Goal: Task Accomplishment & Management: Manage account settings

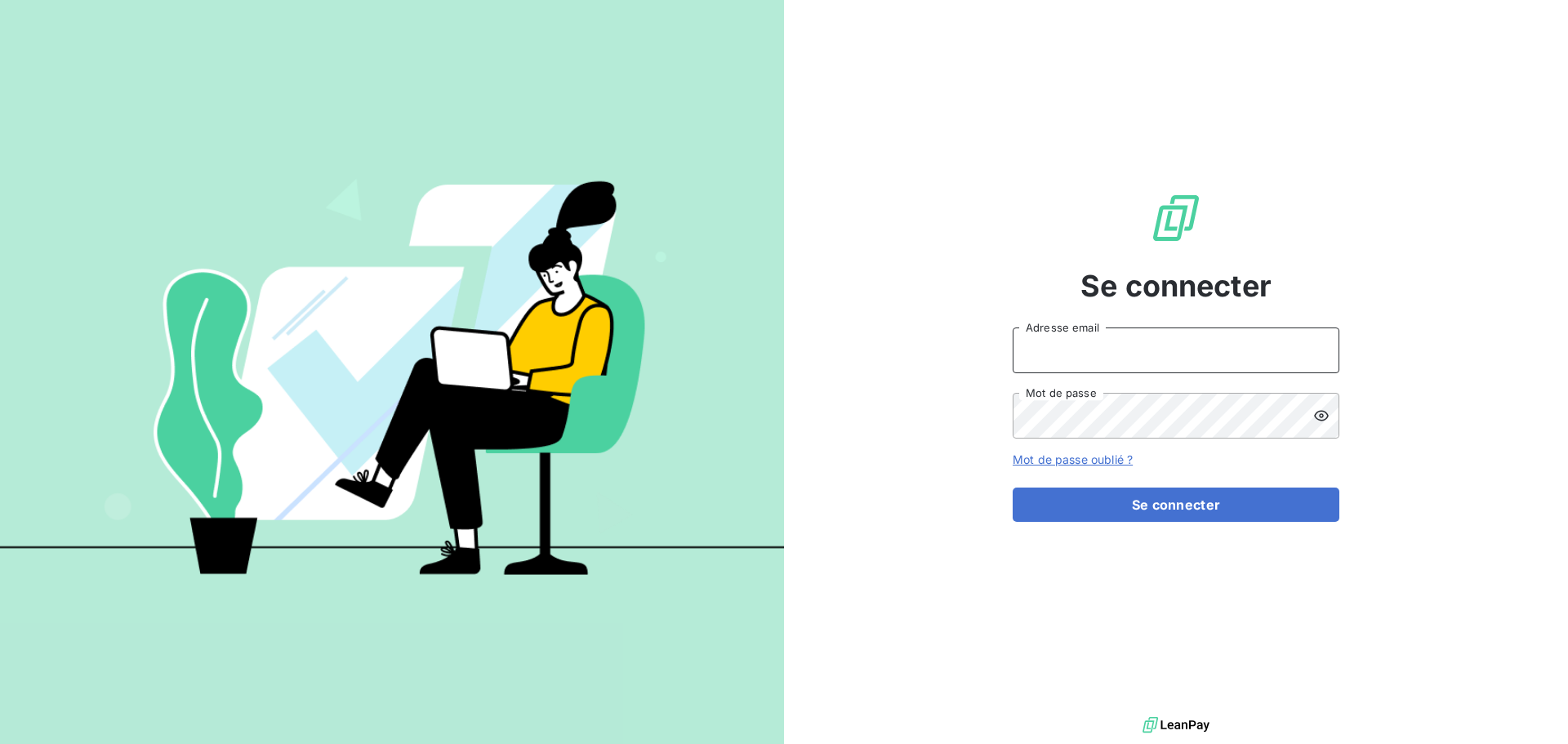
click at [1109, 353] on input "Adresse email" at bounding box center [1176, 350] width 327 height 46
type input "[EMAIL_ADDRESS][DOMAIN_NAME]"
click at [1013, 488] on button "Se connecter" at bounding box center [1176, 505] width 327 height 34
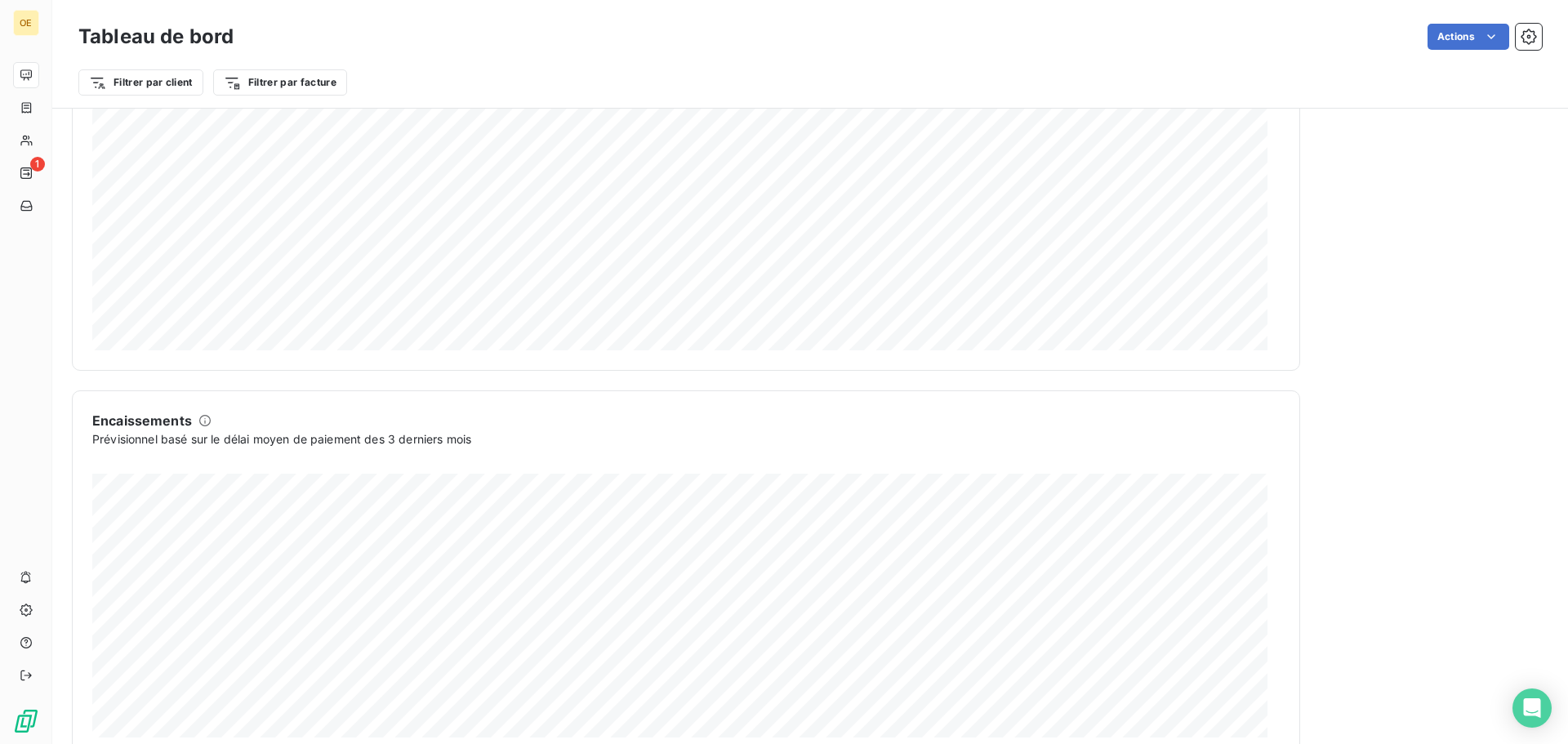
scroll to position [817, 0]
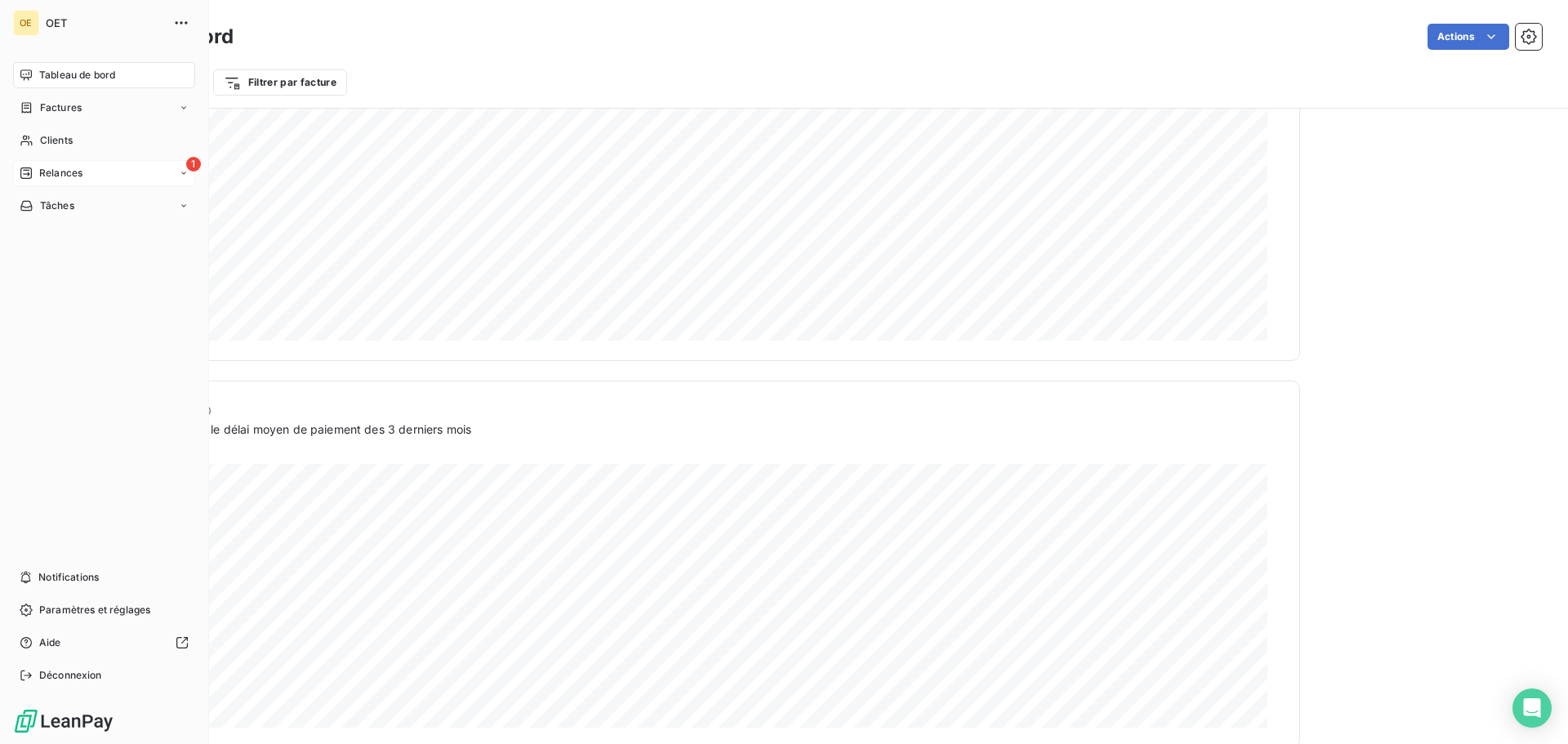
click at [77, 183] on div "1 Relances" at bounding box center [104, 172] width 182 height 26
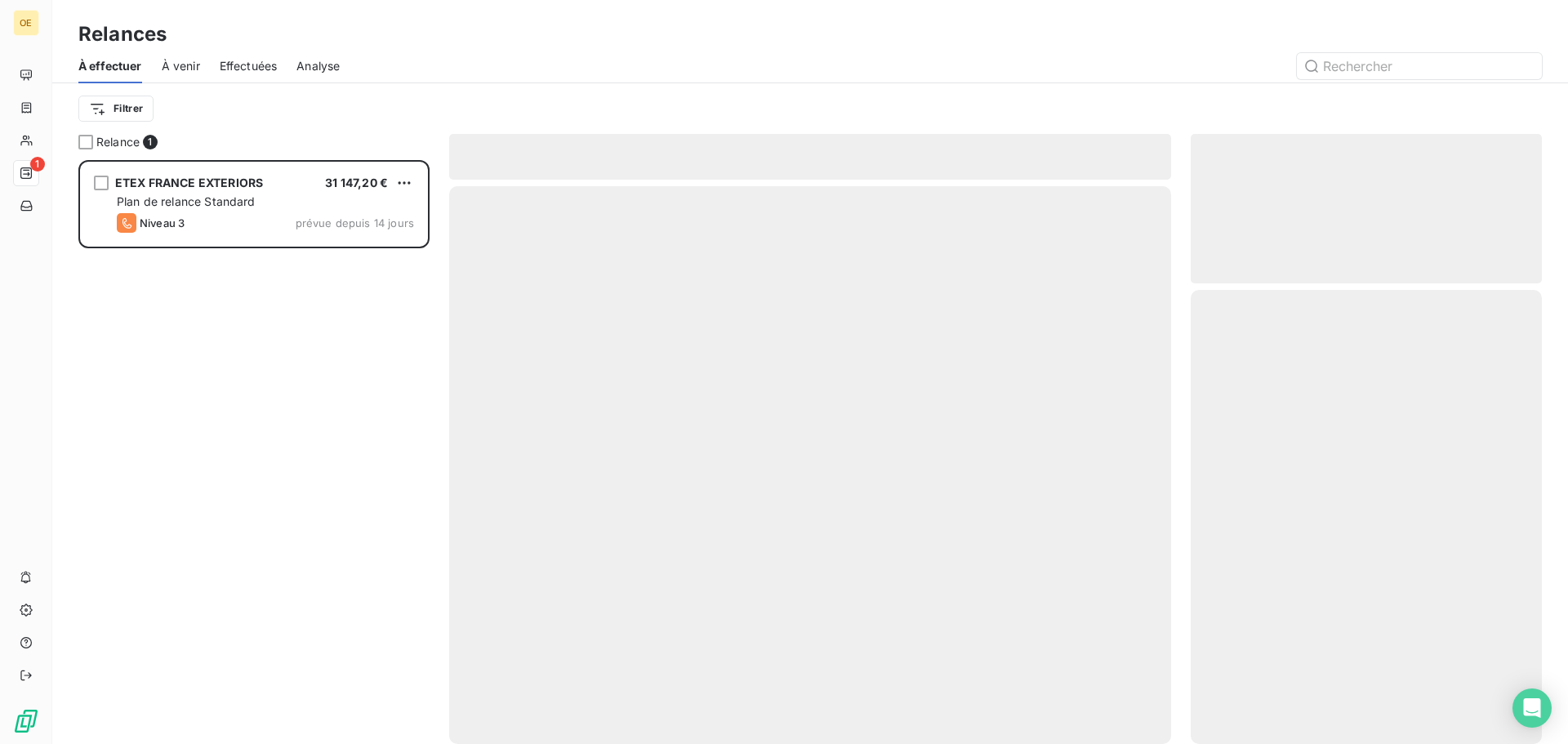
scroll to position [572, 339]
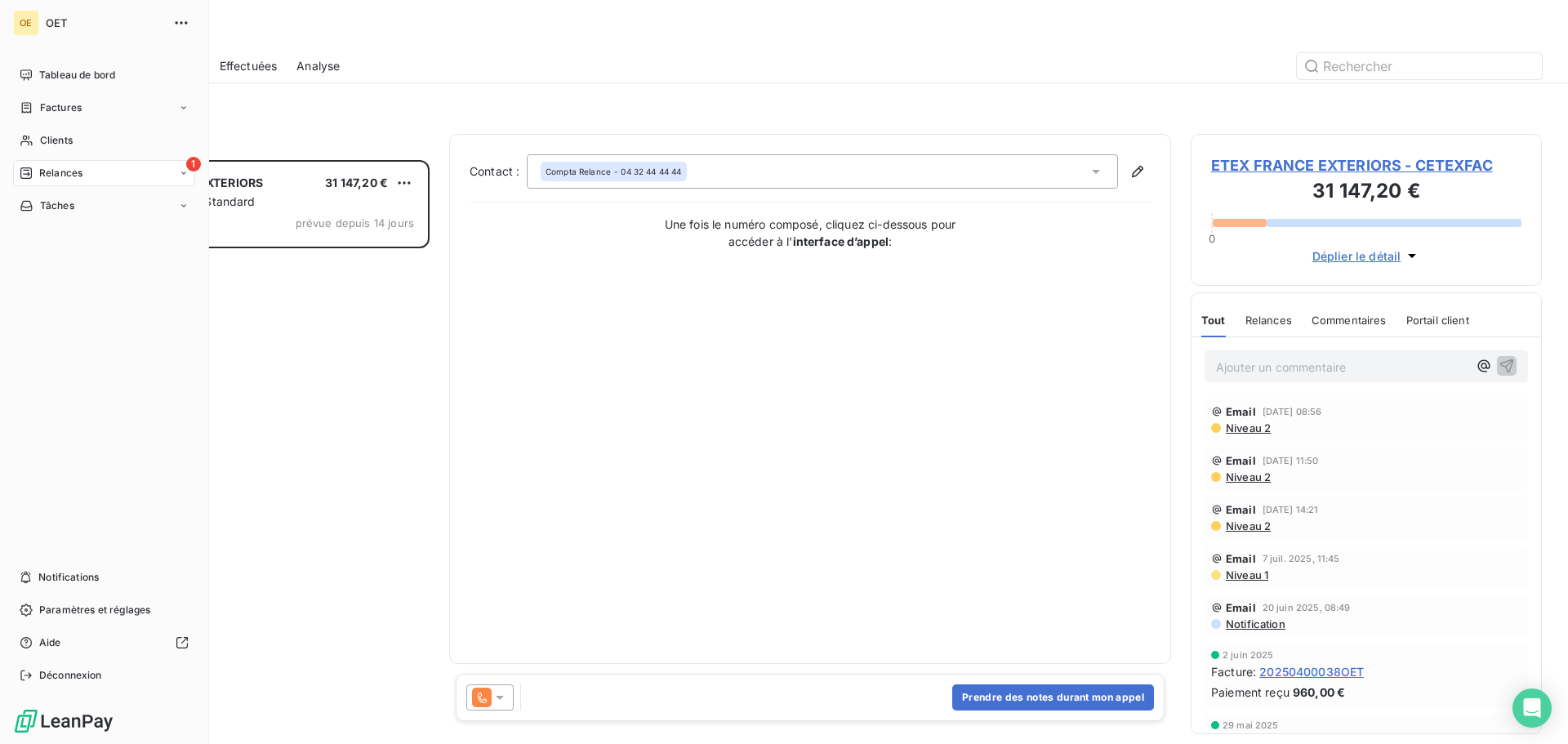
click at [182, 170] on icon at bounding box center [183, 173] width 10 height 10
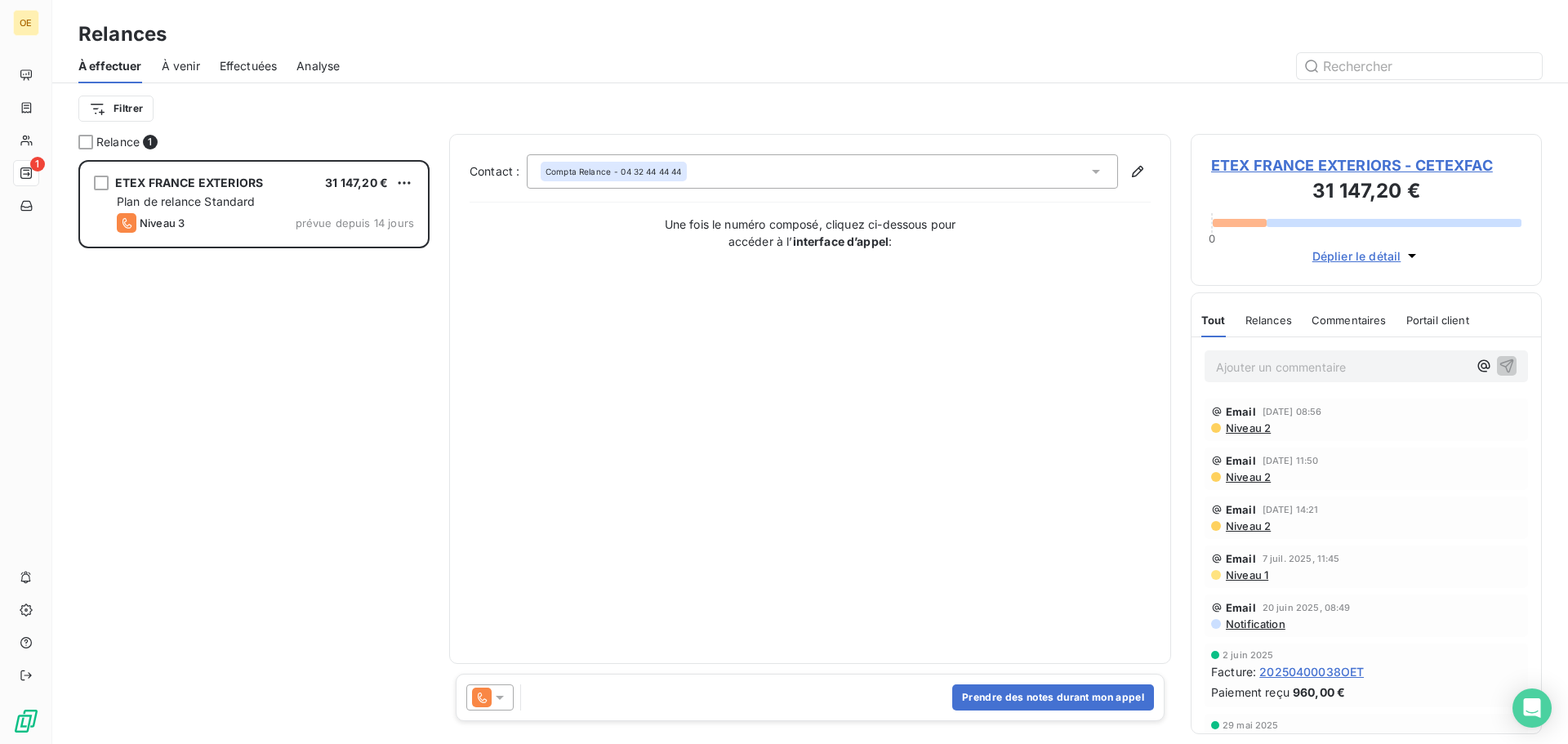
drag, startPoint x: 337, startPoint y: 411, endPoint x: 333, endPoint y: 384, distance: 27.3
click at [336, 410] on div "ETEX FRANCE EXTERIORS 31 147,20 € Plan de relance Standard Niveau 3 prévue depu…" at bounding box center [254, 451] width 351 height 583
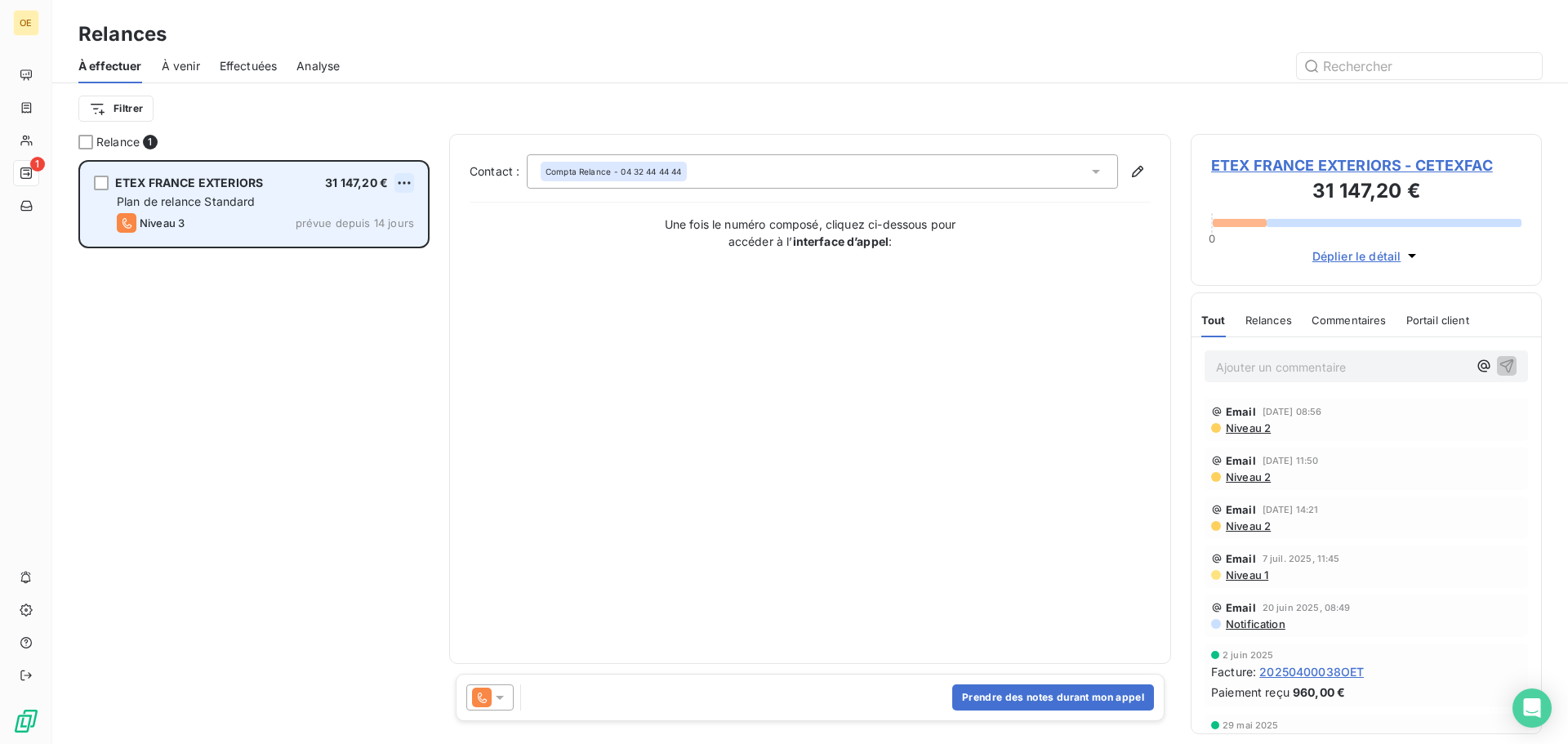
click at [403, 183] on html "OE 1 Relances À effectuer À venir Effectuées Analyse Filtrer Relance 1 ETEX FRA…" at bounding box center [784, 372] width 1568 height 744
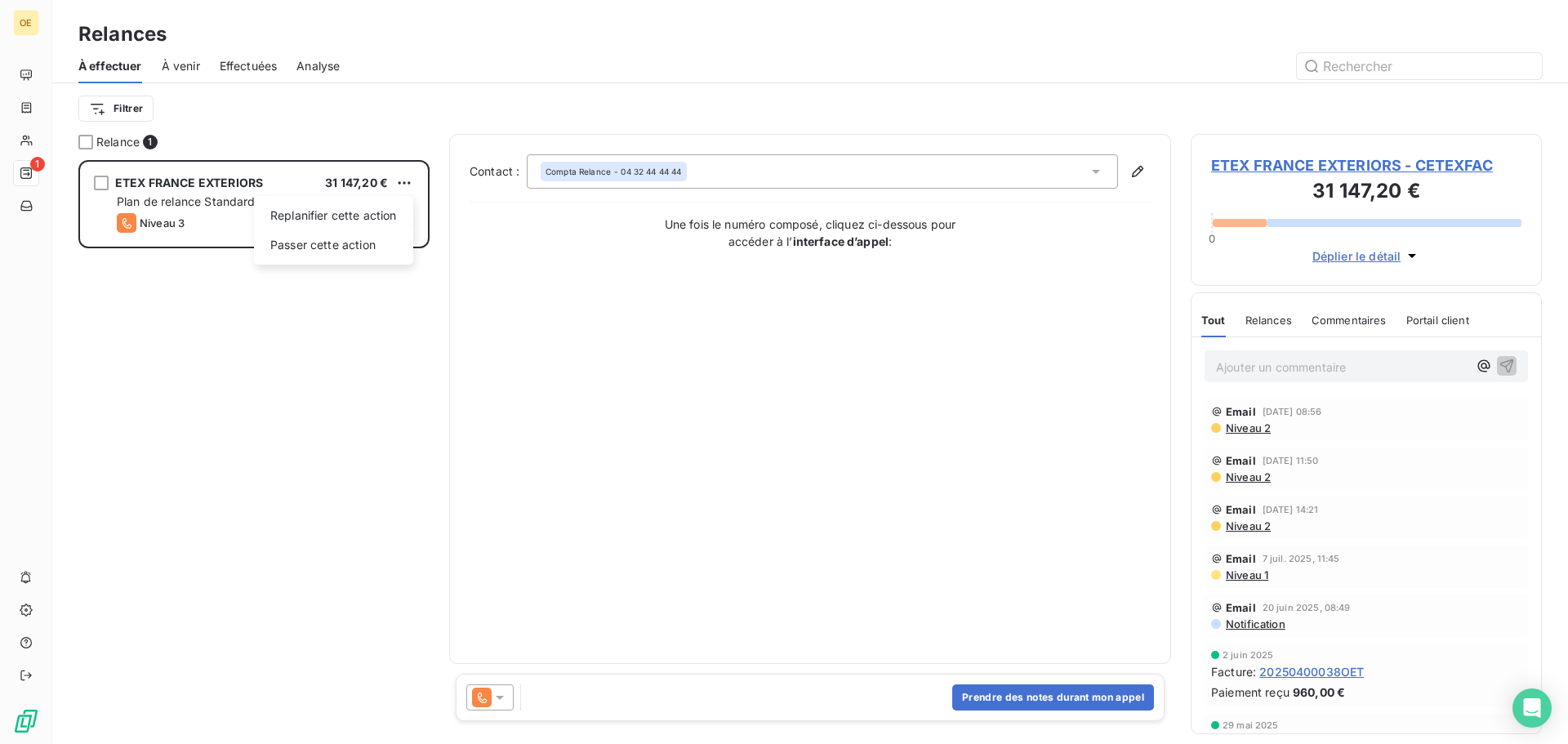
click at [309, 363] on html "OE 1 Relances À effectuer À venir Effectuées Analyse Filtrer Relance 1 ETEX FRA…" at bounding box center [784, 372] width 1568 height 744
click at [393, 459] on div "ETEX FRANCE EXTERIORS 31 147,20 € Plan de relance Standard Niveau 3 prévue depu…" at bounding box center [254, 451] width 351 height 583
click at [272, 523] on div "ETEX FRANCE EXTERIORS 31 147,20 € Plan de relance Standard Niveau 3 prévue depu…" at bounding box center [254, 451] width 351 height 583
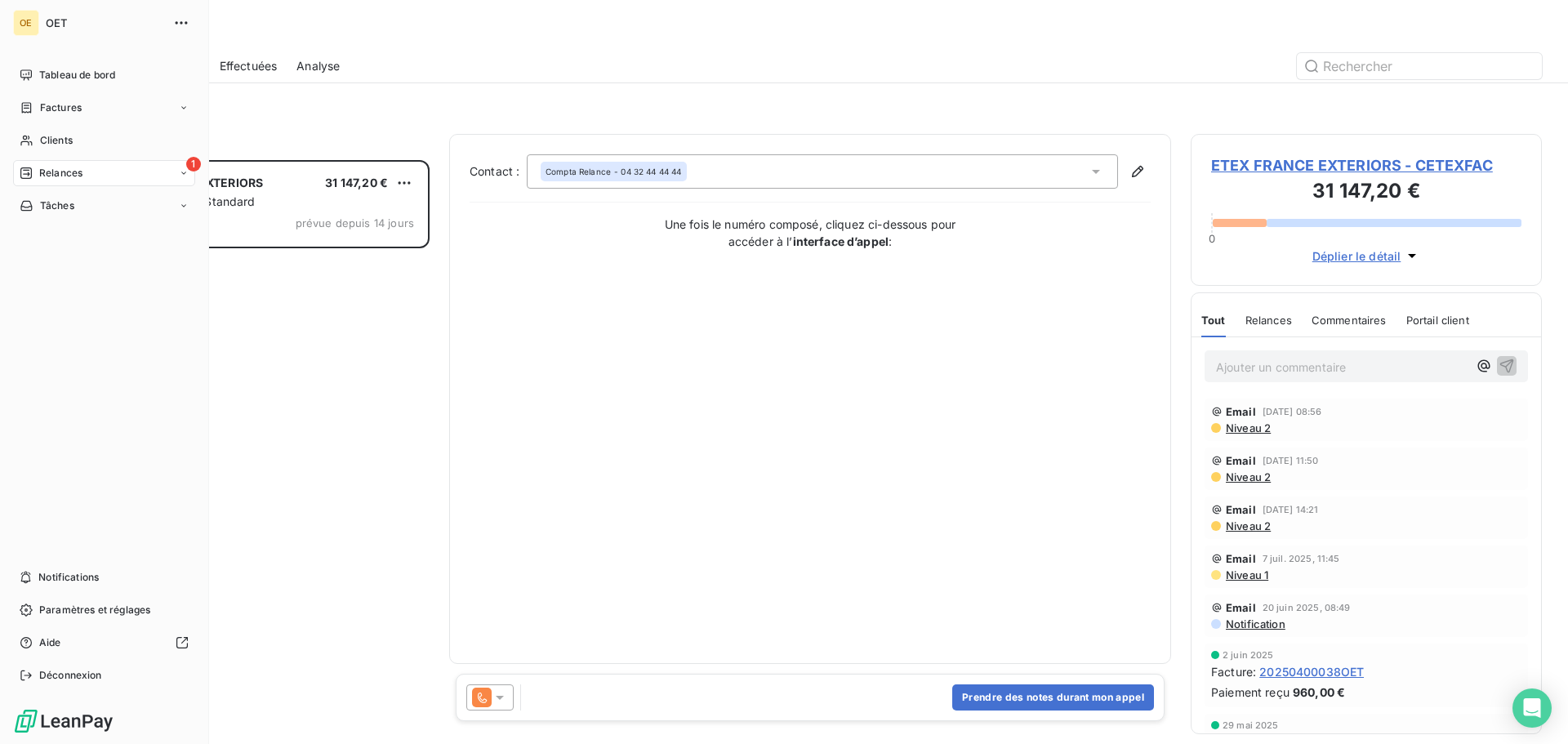
click at [180, 175] on icon at bounding box center [183, 173] width 10 height 10
click at [141, 234] on div "À venir" at bounding box center [114, 238] width 162 height 26
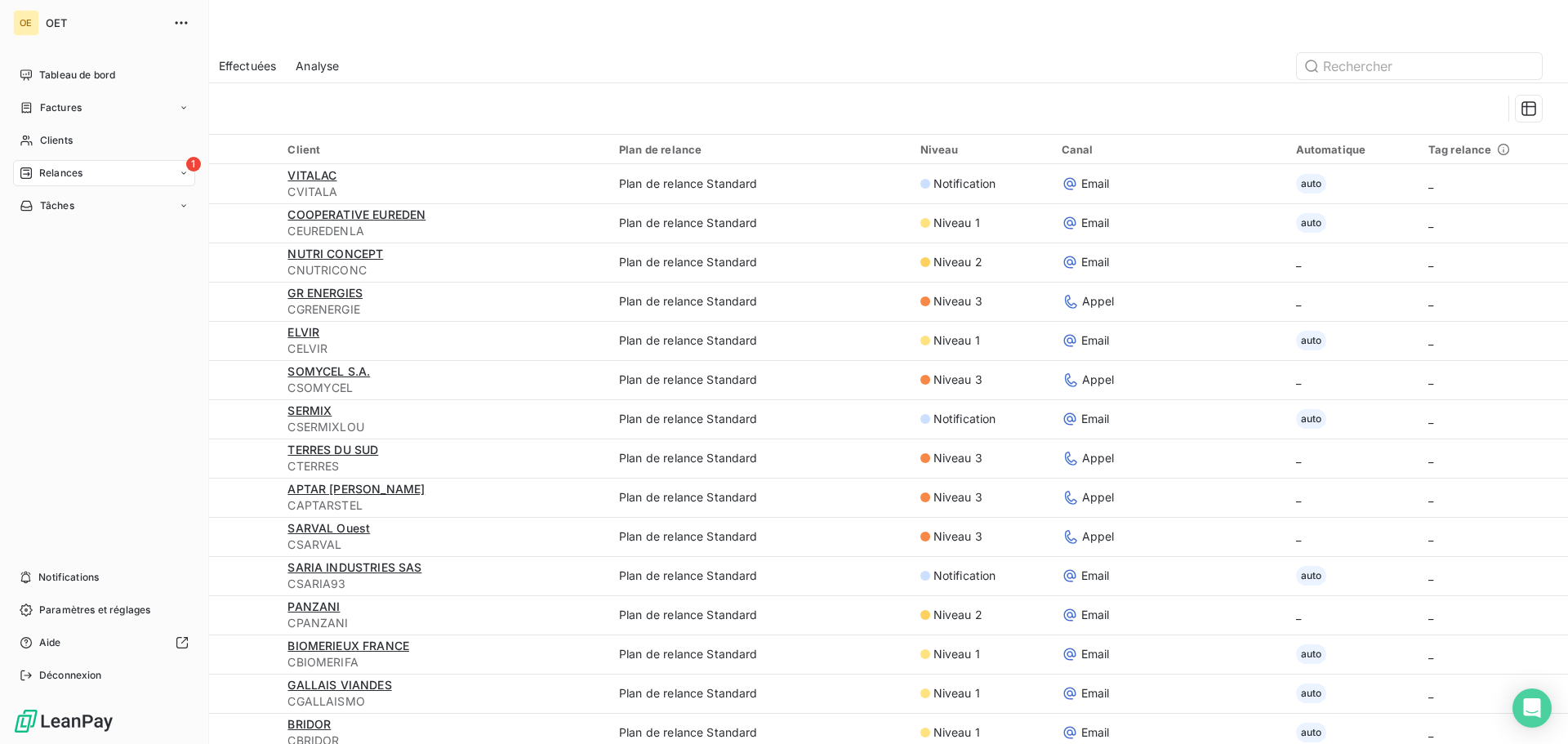
drag, startPoint x: 65, startPoint y: 176, endPoint x: 70, endPoint y: 183, distance: 8.6
click at [65, 177] on span "Relances" at bounding box center [60, 173] width 43 height 14
click at [77, 73] on span "Tableau de bord" at bounding box center [77, 75] width 76 height 14
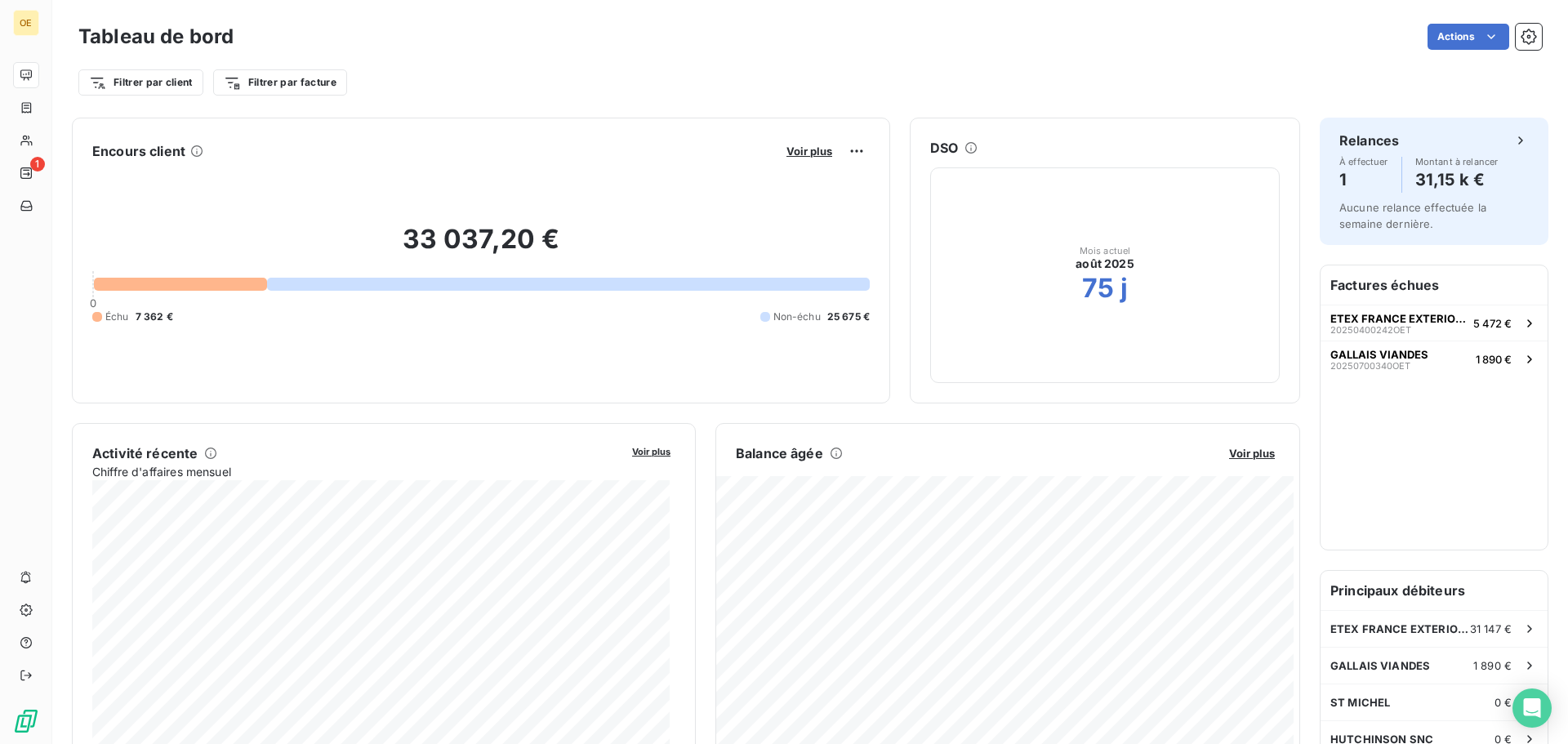
click at [142, 283] on div at bounding box center [180, 284] width 173 height 13
click at [142, 282] on div at bounding box center [180, 284] width 173 height 13
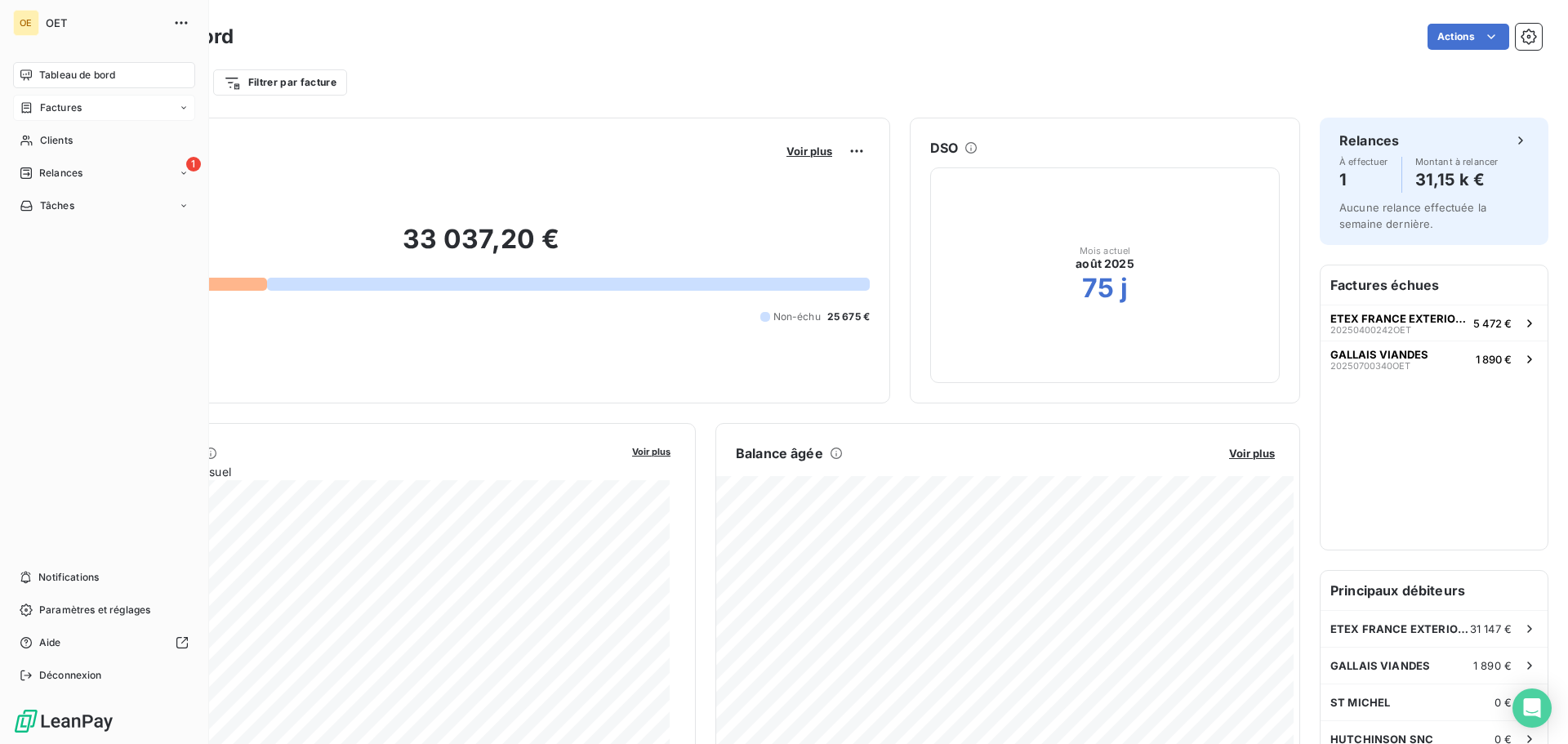
click at [92, 109] on div "Factures" at bounding box center [104, 107] width 182 height 26
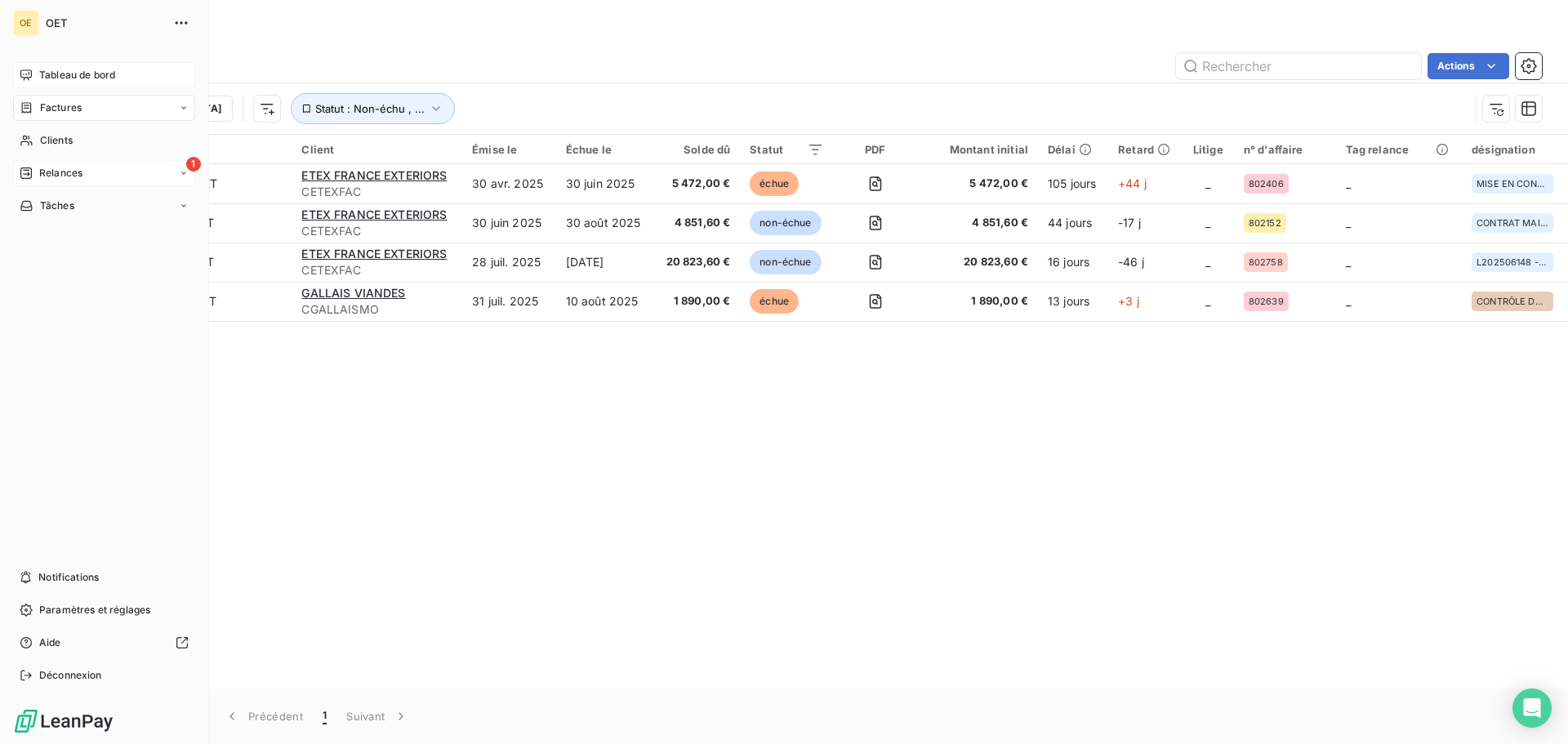
click at [182, 172] on icon at bounding box center [183, 172] width 5 height 3
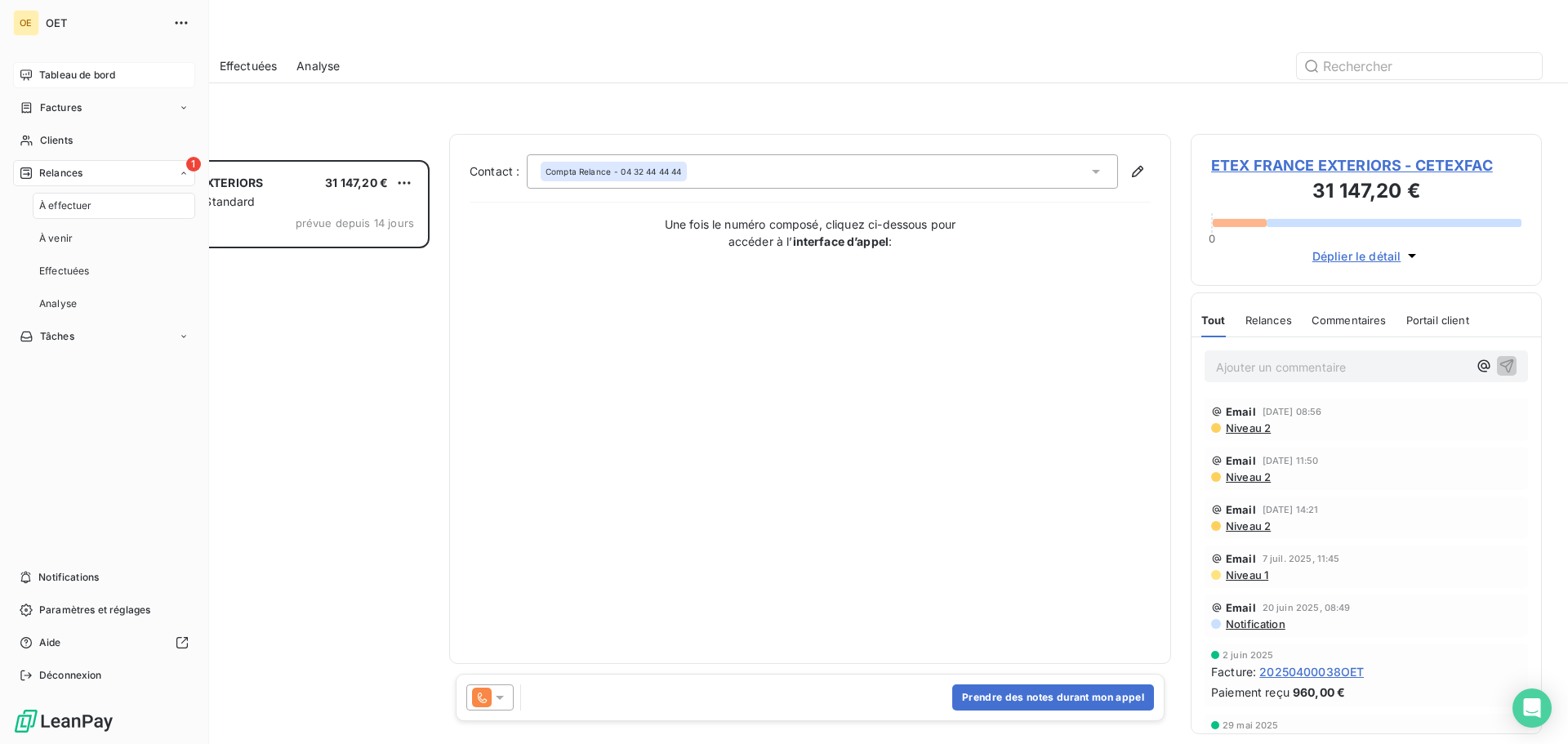
scroll to position [572, 339]
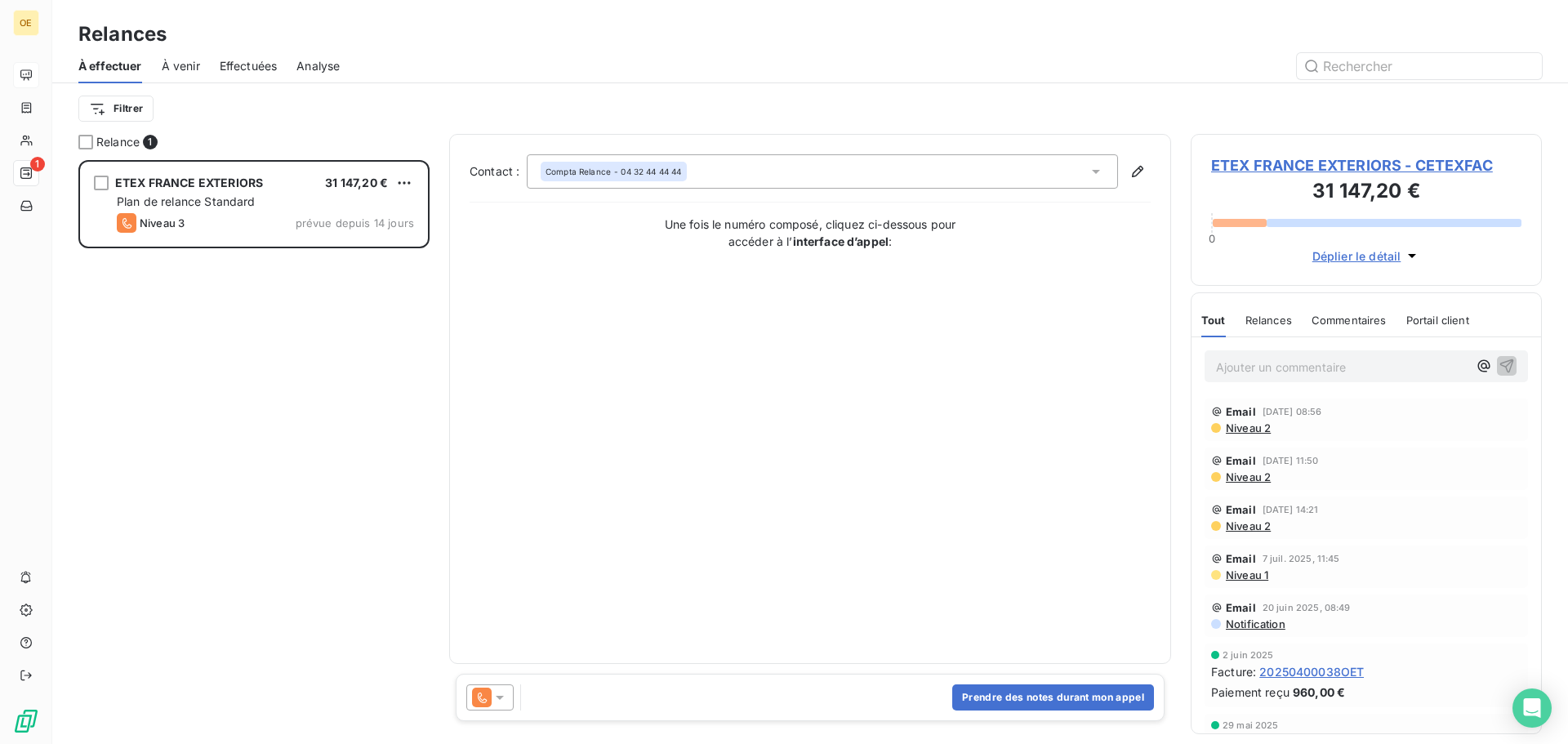
click at [367, 336] on div "ETEX FRANCE EXTERIORS 31 147,20 € Plan de relance Standard Niveau 3 prévue depu…" at bounding box center [254, 451] width 351 height 583
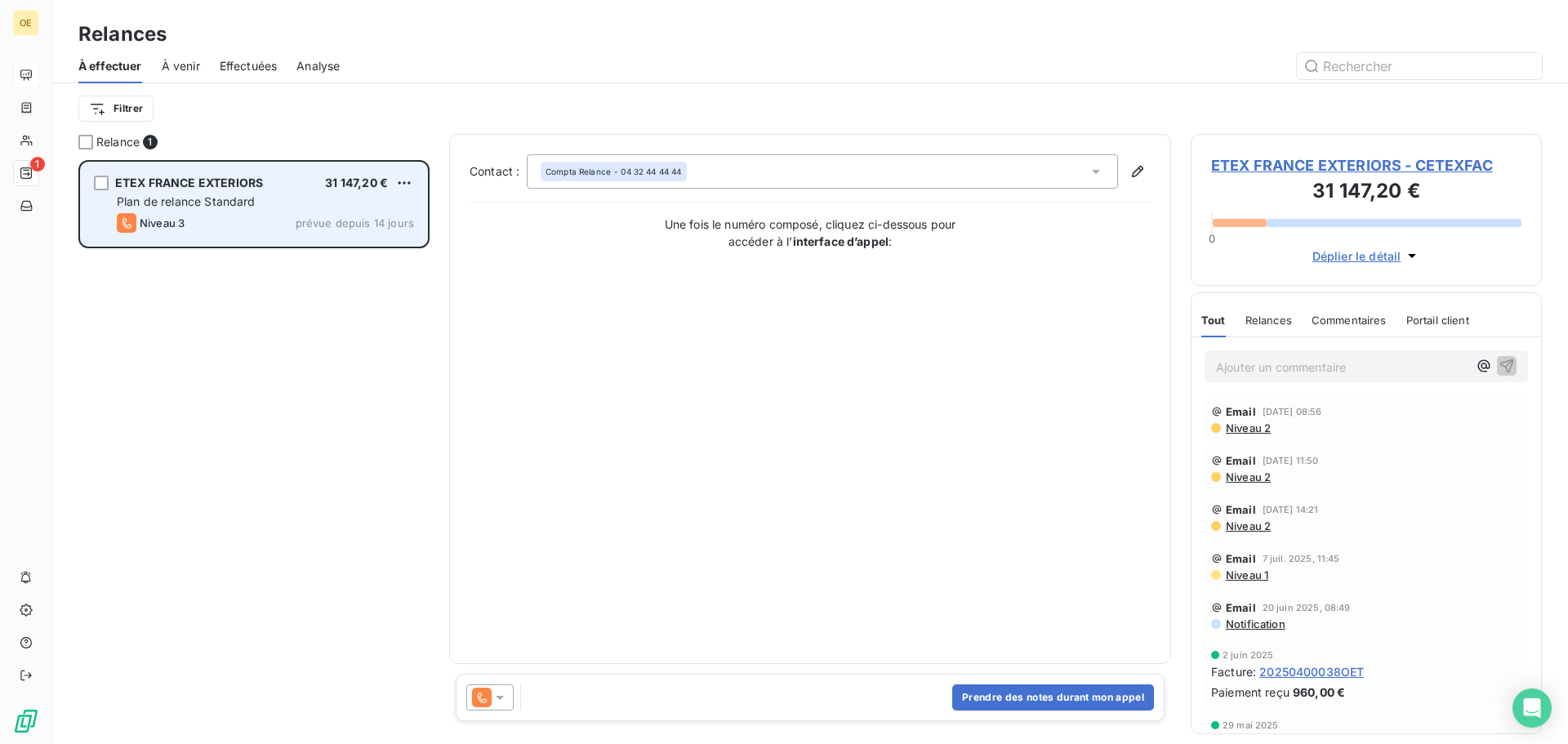
click at [304, 215] on div "Niveau 3 prévue depuis 14 jours" at bounding box center [265, 223] width 298 height 20
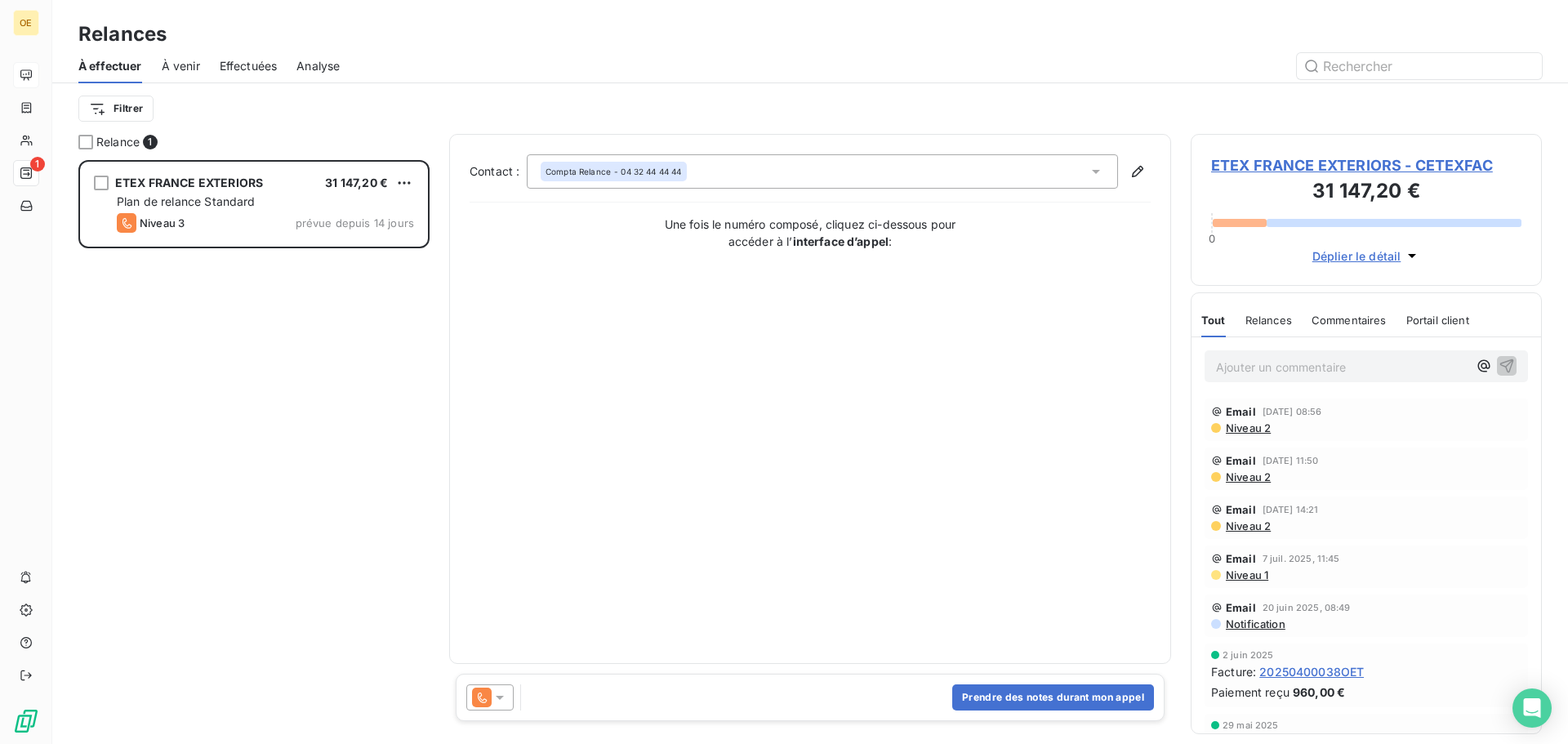
click at [1416, 255] on icon "button" at bounding box center [1412, 255] width 16 height 16
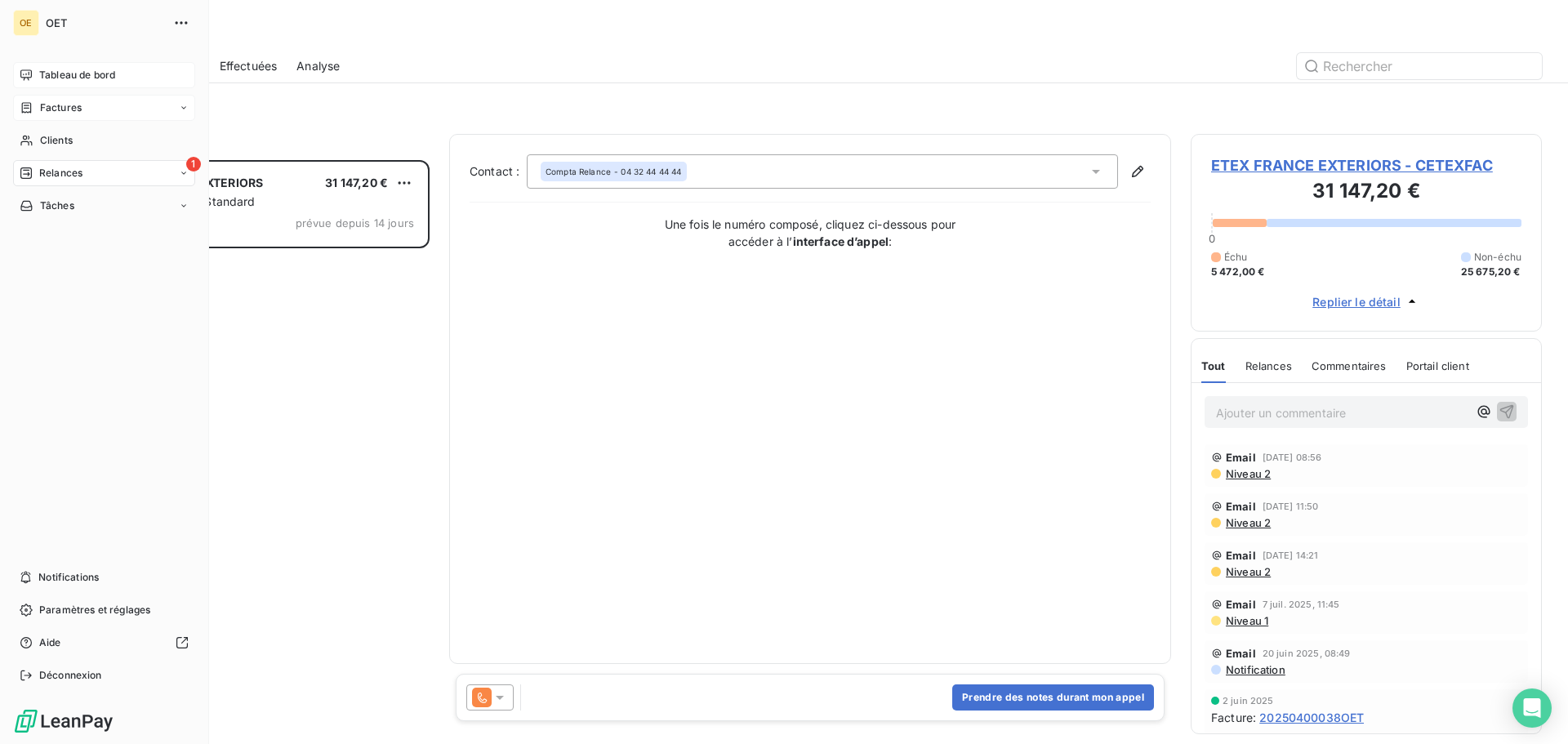
click at [58, 116] on div "Factures" at bounding box center [104, 107] width 182 height 26
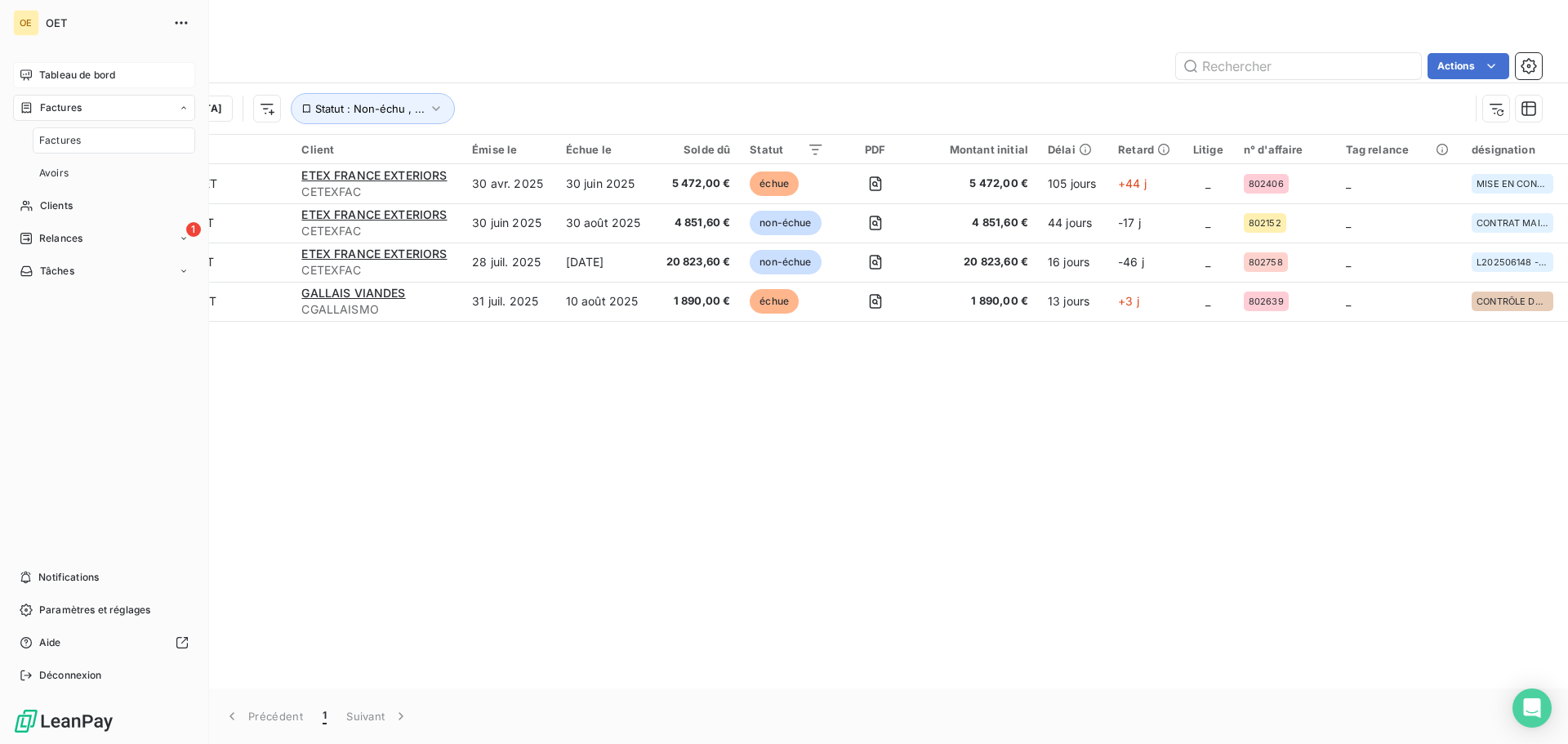
click at [77, 150] on div "Factures" at bounding box center [114, 140] width 162 height 26
click at [53, 208] on span "Clients" at bounding box center [56, 206] width 32 height 14
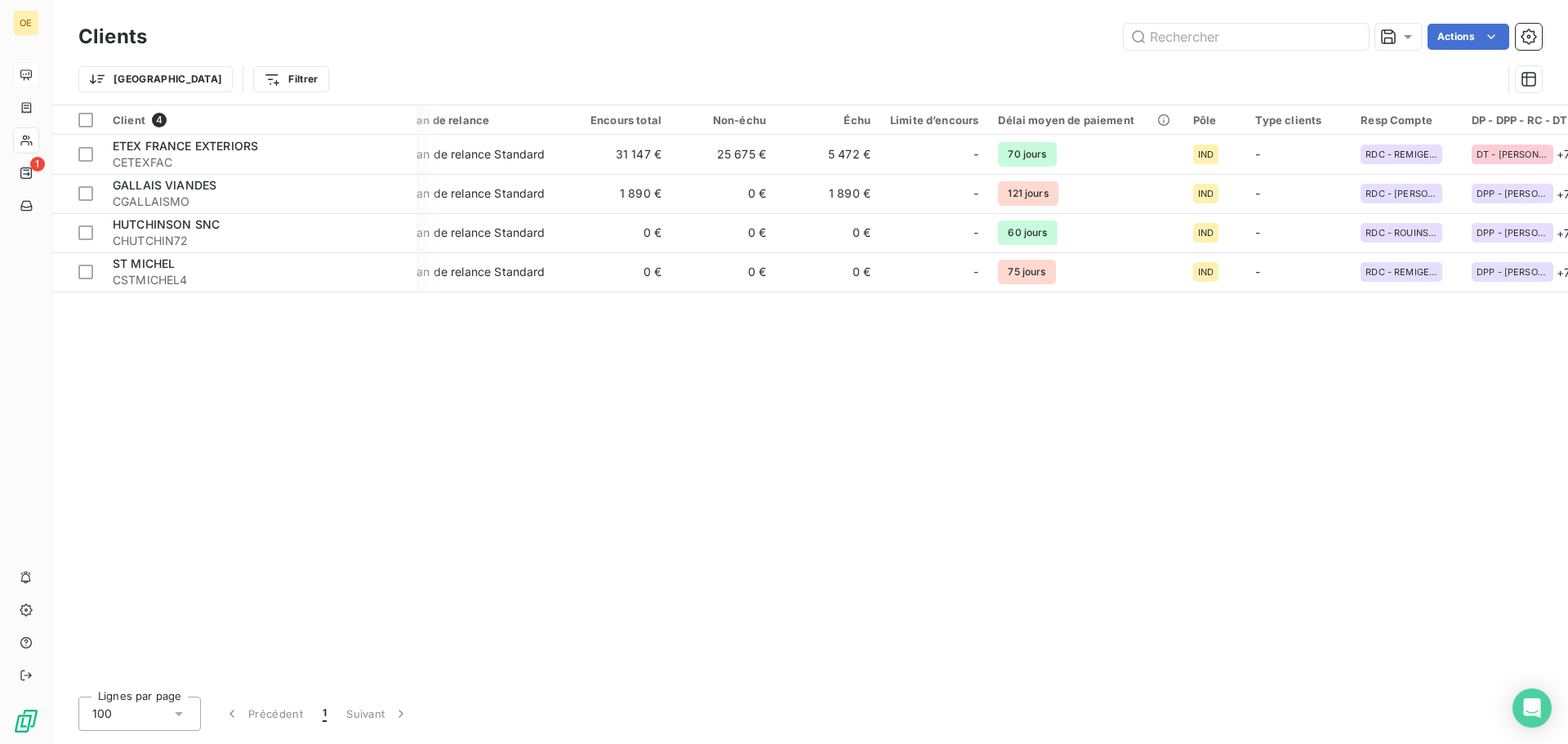
scroll to position [0, 43]
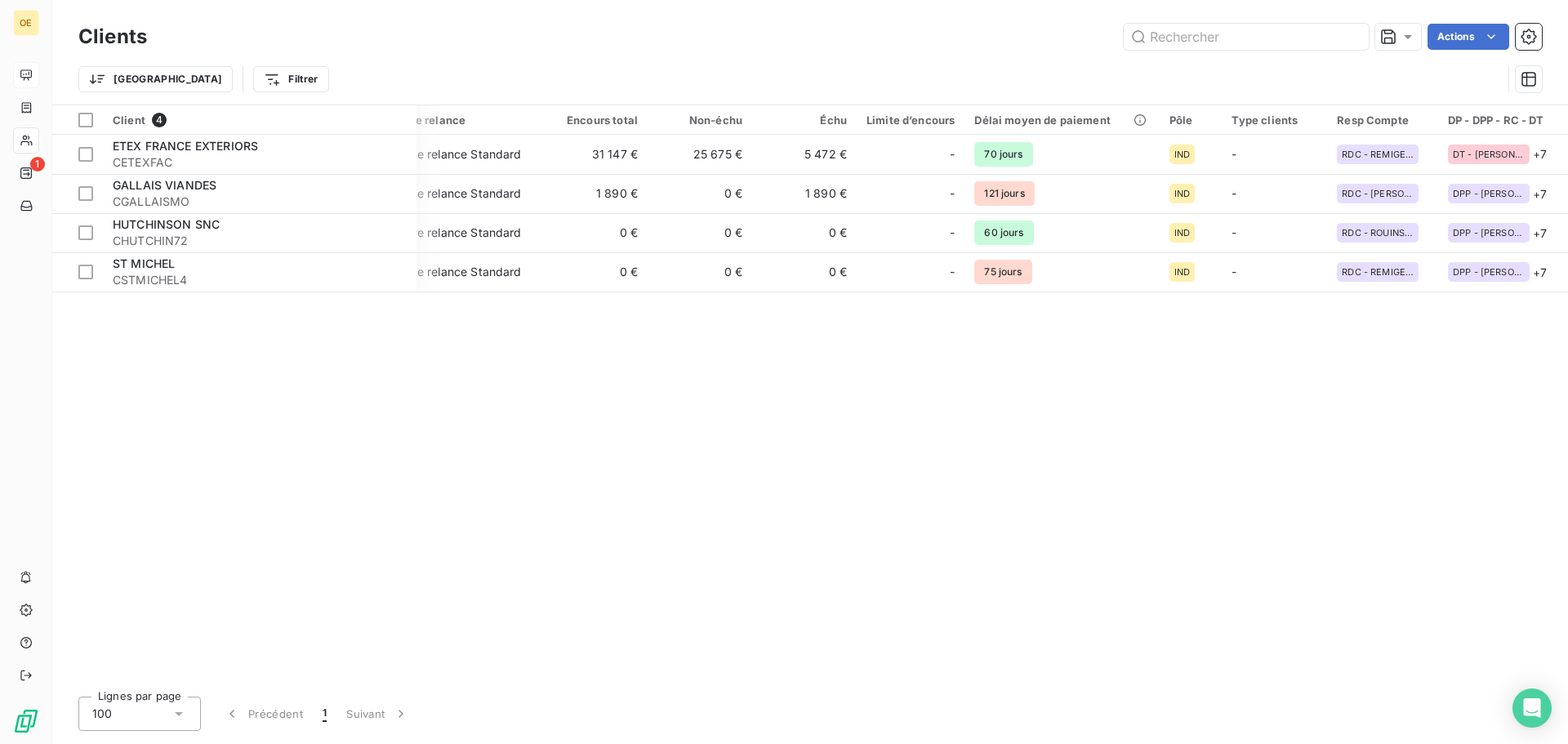
drag, startPoint x: 598, startPoint y: 503, endPoint x: 756, endPoint y: 464, distance: 162.7
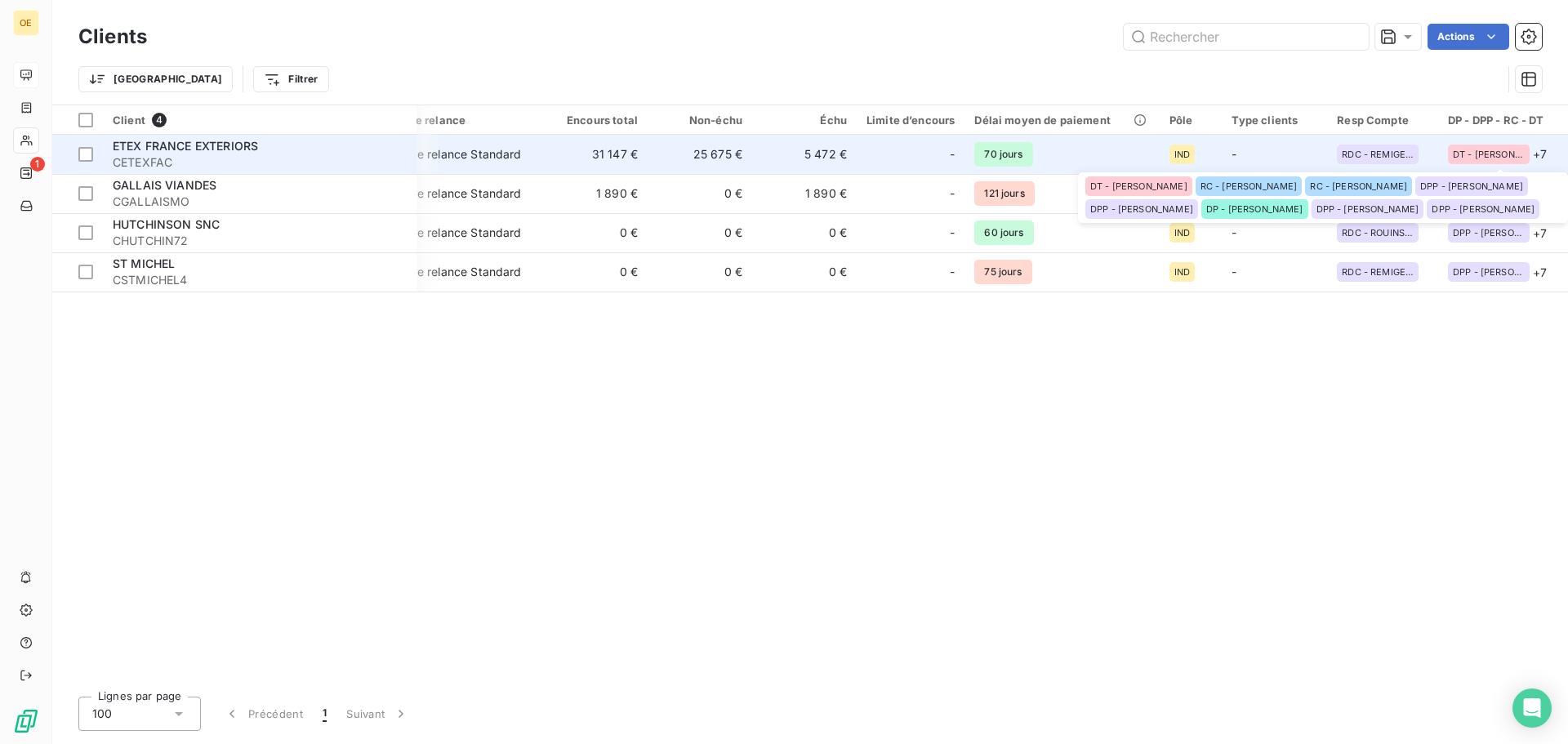
click at [1539, 157] on span "+ 7" at bounding box center [1540, 153] width 14 height 17
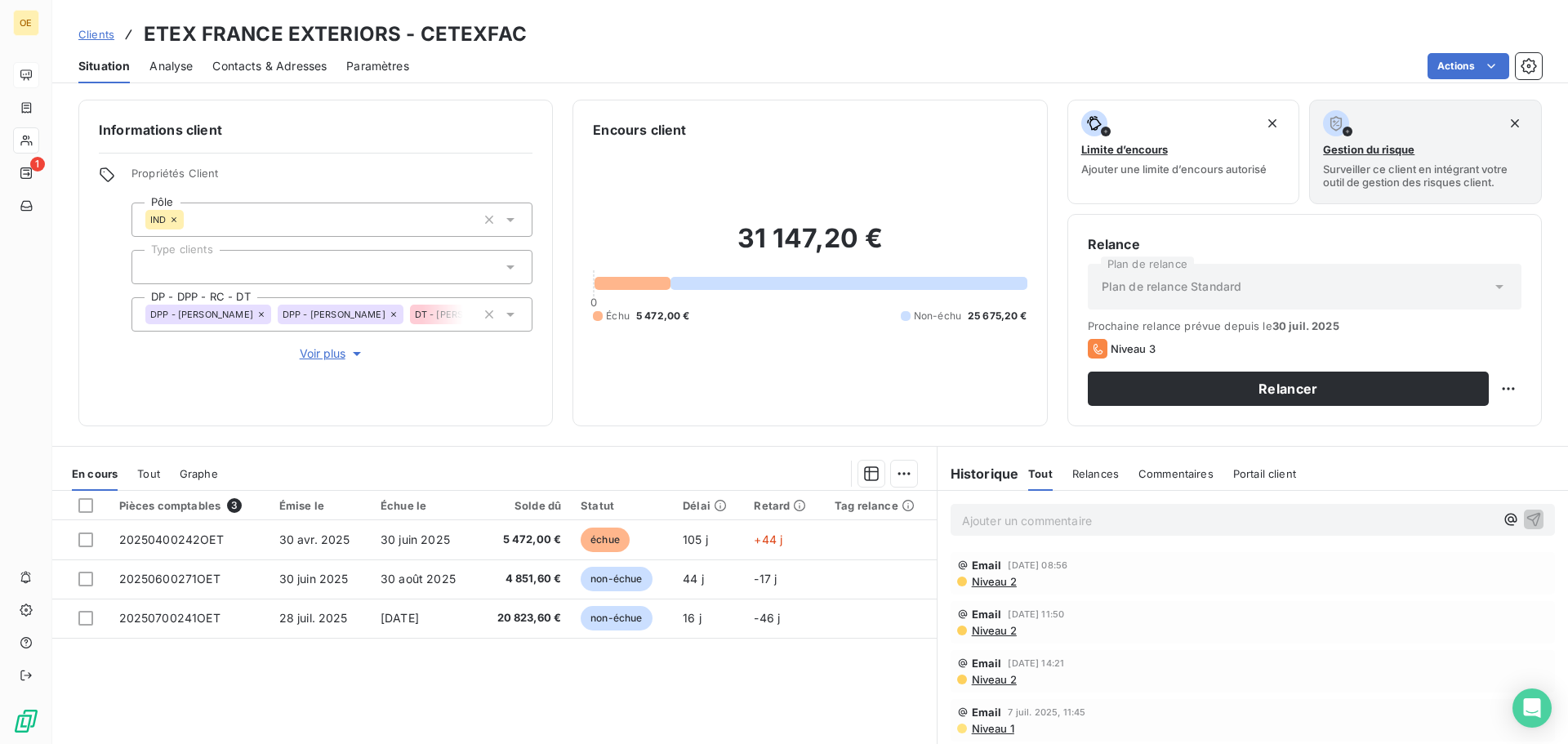
click at [506, 313] on icon at bounding box center [510, 315] width 8 height 5
click at [84, 324] on div "Informations client Propriétés Client Pôle IND Type clients DP - DPP - RC - DT …" at bounding box center [316, 262] width 475 height 326
click at [355, 364] on div "Informations client Propriétés Client Pôle IND Type clients DP - DPP - RC - DT …" at bounding box center [316, 262] width 475 height 326
click at [356, 358] on icon "button" at bounding box center [357, 354] width 16 height 16
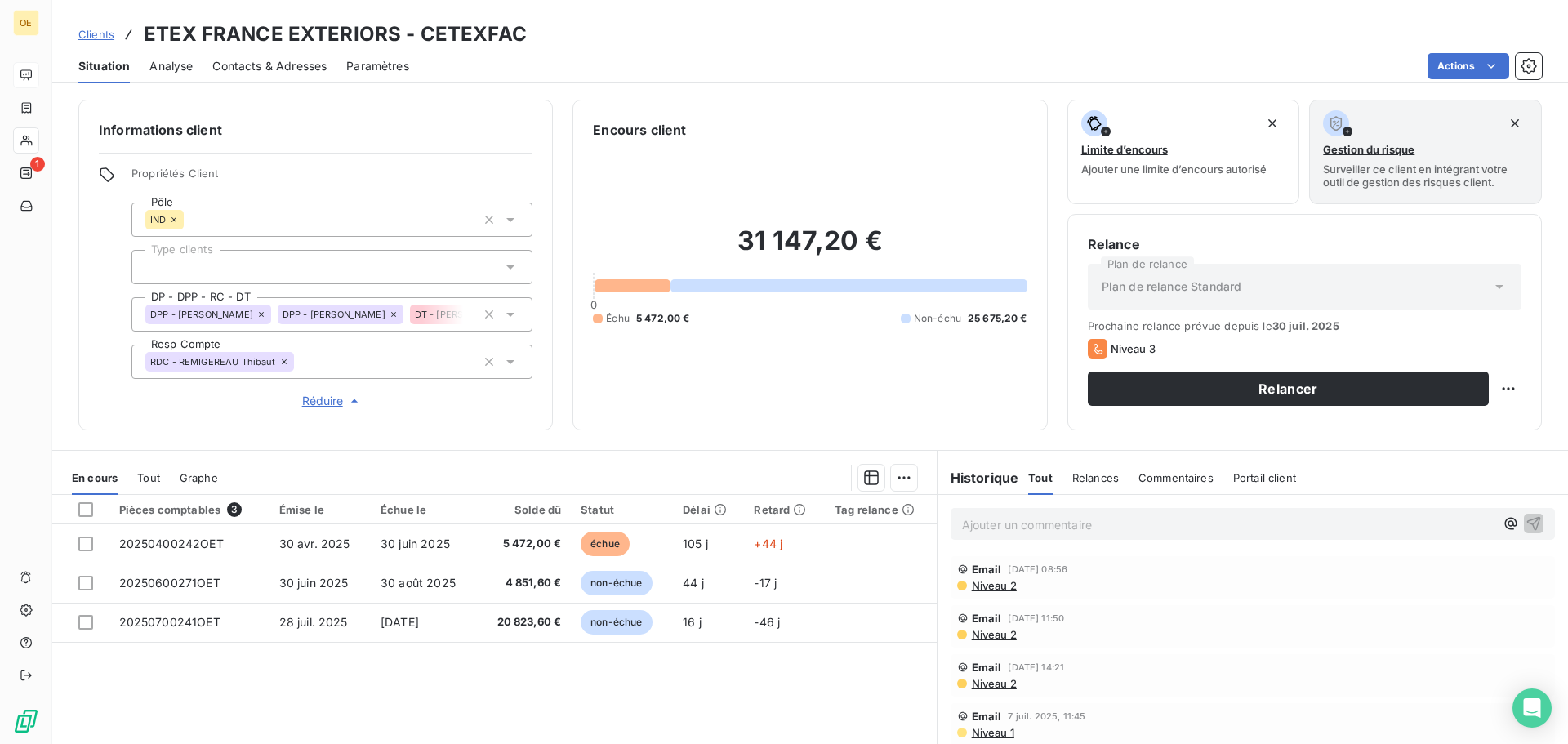
click at [73, 363] on div "Informations client Propriétés Client Pôle IND Type clients DP - DPP - RC - DT …" at bounding box center [810, 264] width 1517 height 331
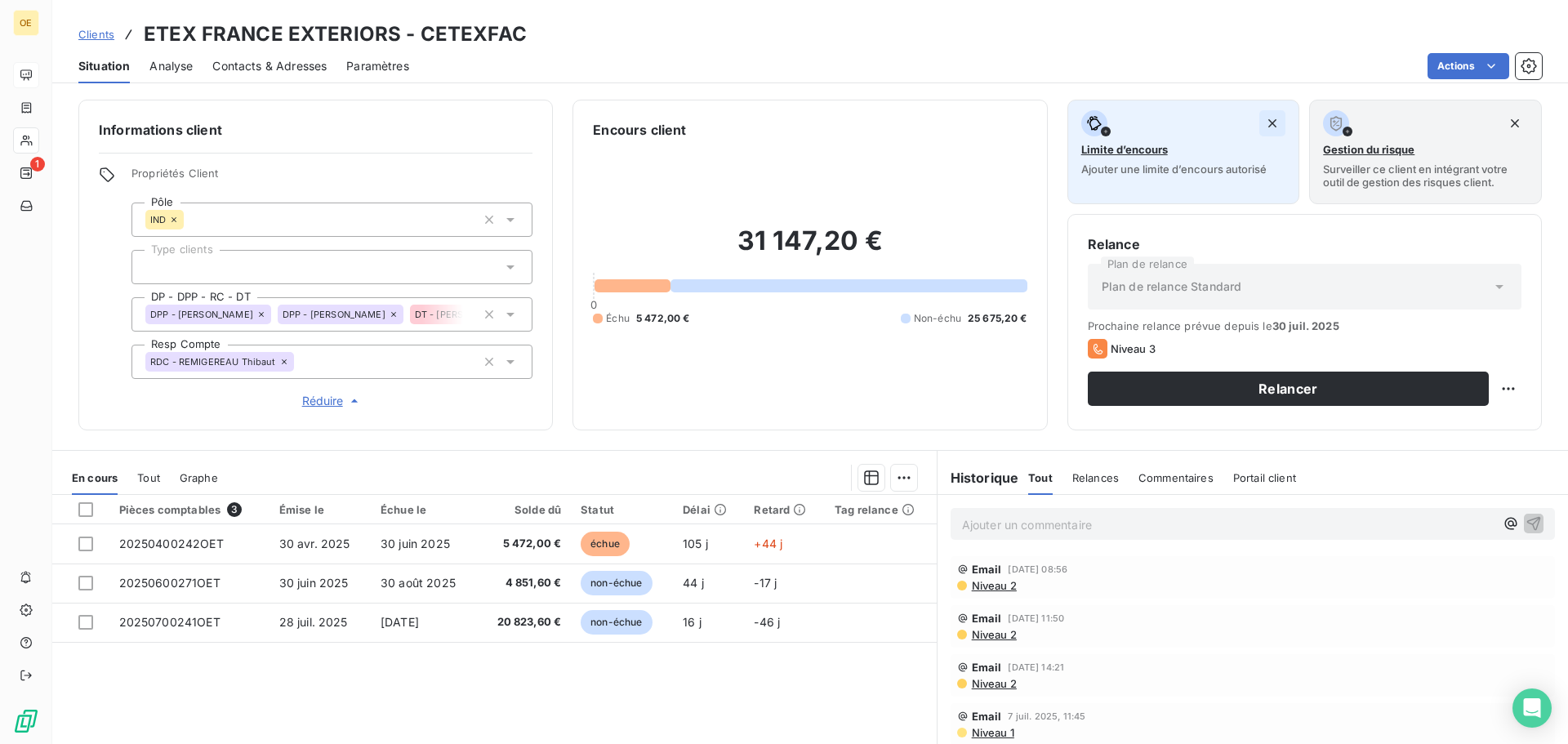
click at [1265, 125] on icon "button" at bounding box center [1273, 124] width 16 height 16
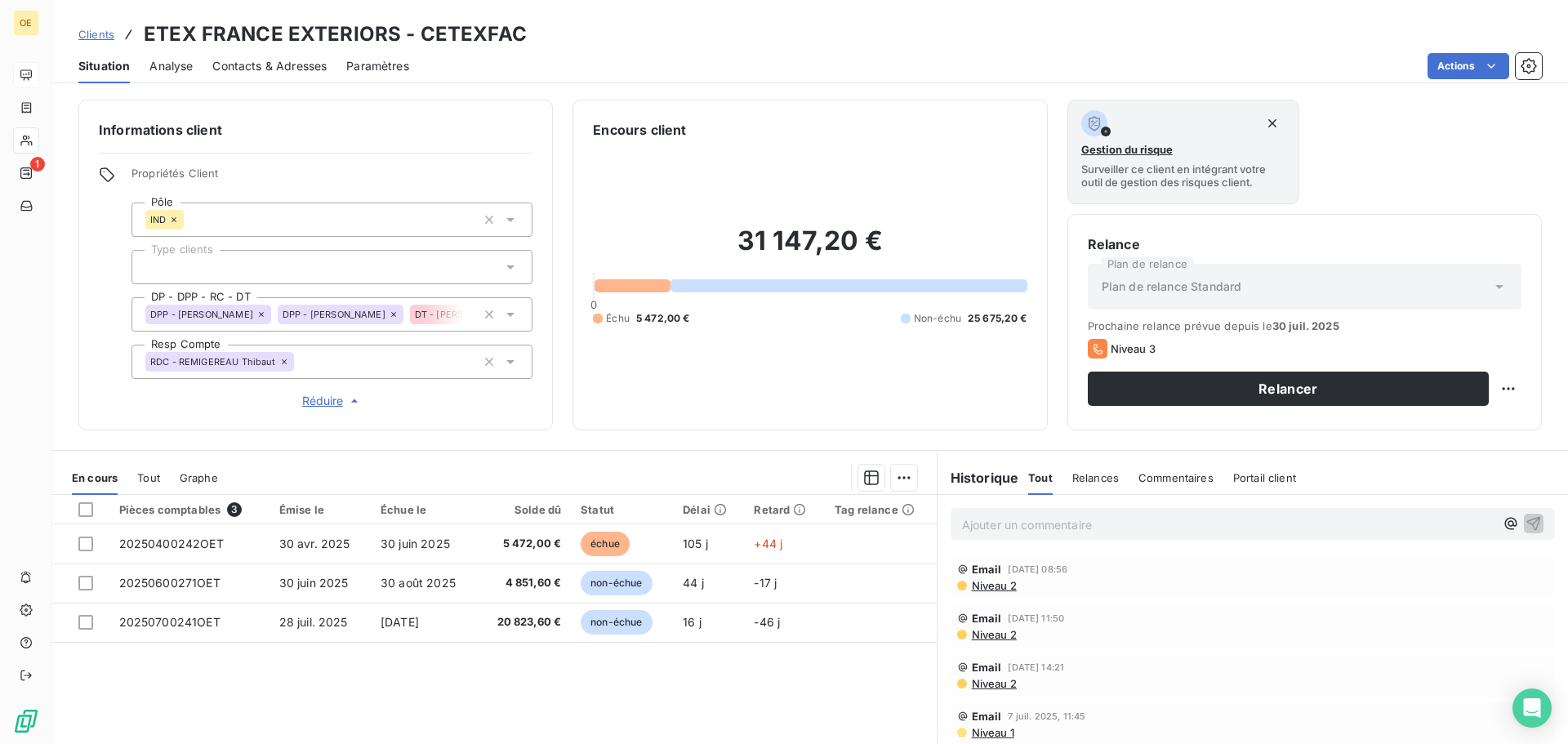
click at [1351, 142] on div "Gestion du risque Surveiller ce client en intégrant votre outil de gestion des …" at bounding box center [1305, 152] width 475 height 105
click at [1490, 65] on html "OE 1 Clients ETEX FRANCE EXTERIORS - CETEXFAC Situation Analyse Contacts & Adre…" at bounding box center [784, 372] width 1568 height 744
click at [1347, 50] on div "Situation Analyse Contacts & Adresses Paramètres Actions" at bounding box center [810, 66] width 1517 height 34
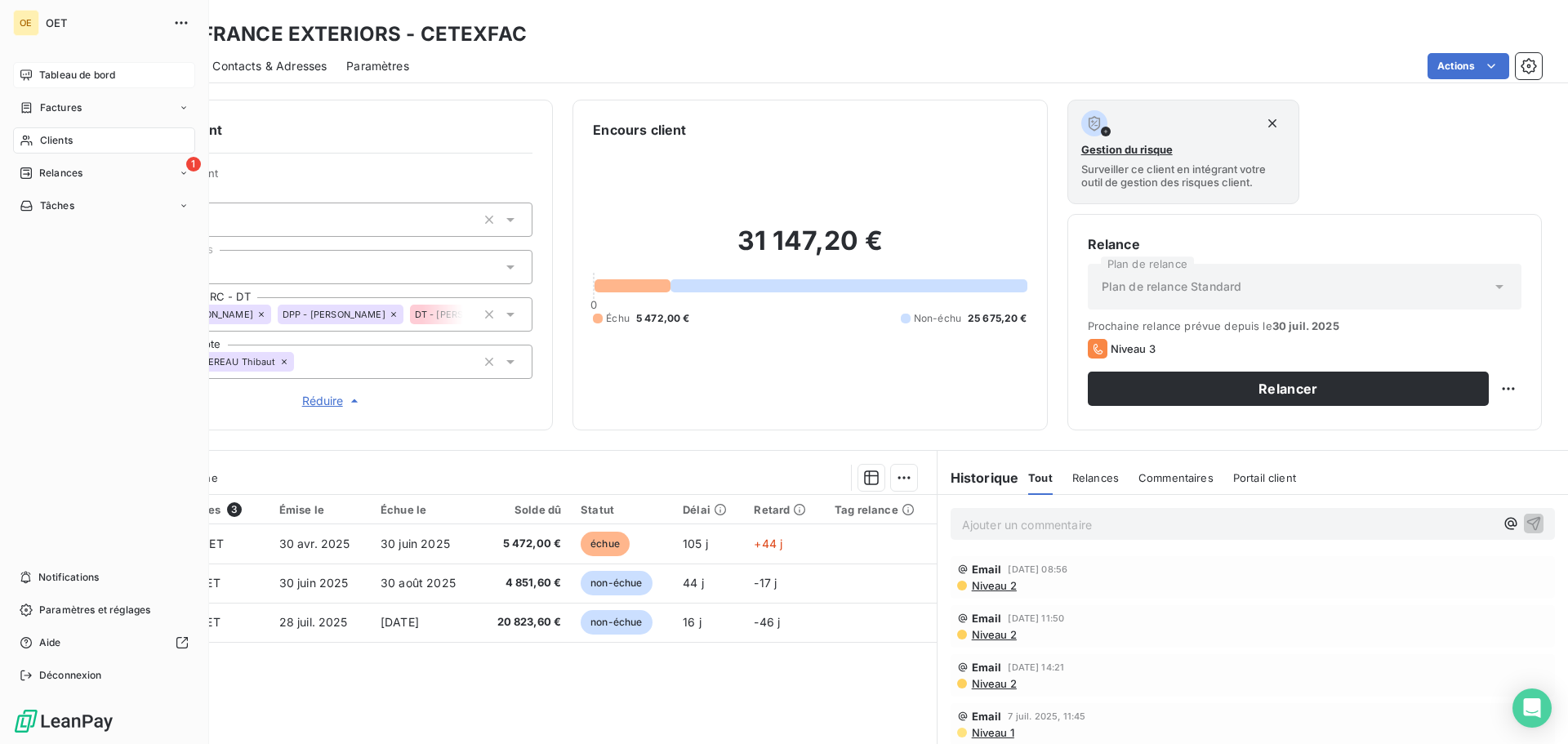
click at [145, 72] on div "Tableau de bord" at bounding box center [104, 75] width 182 height 26
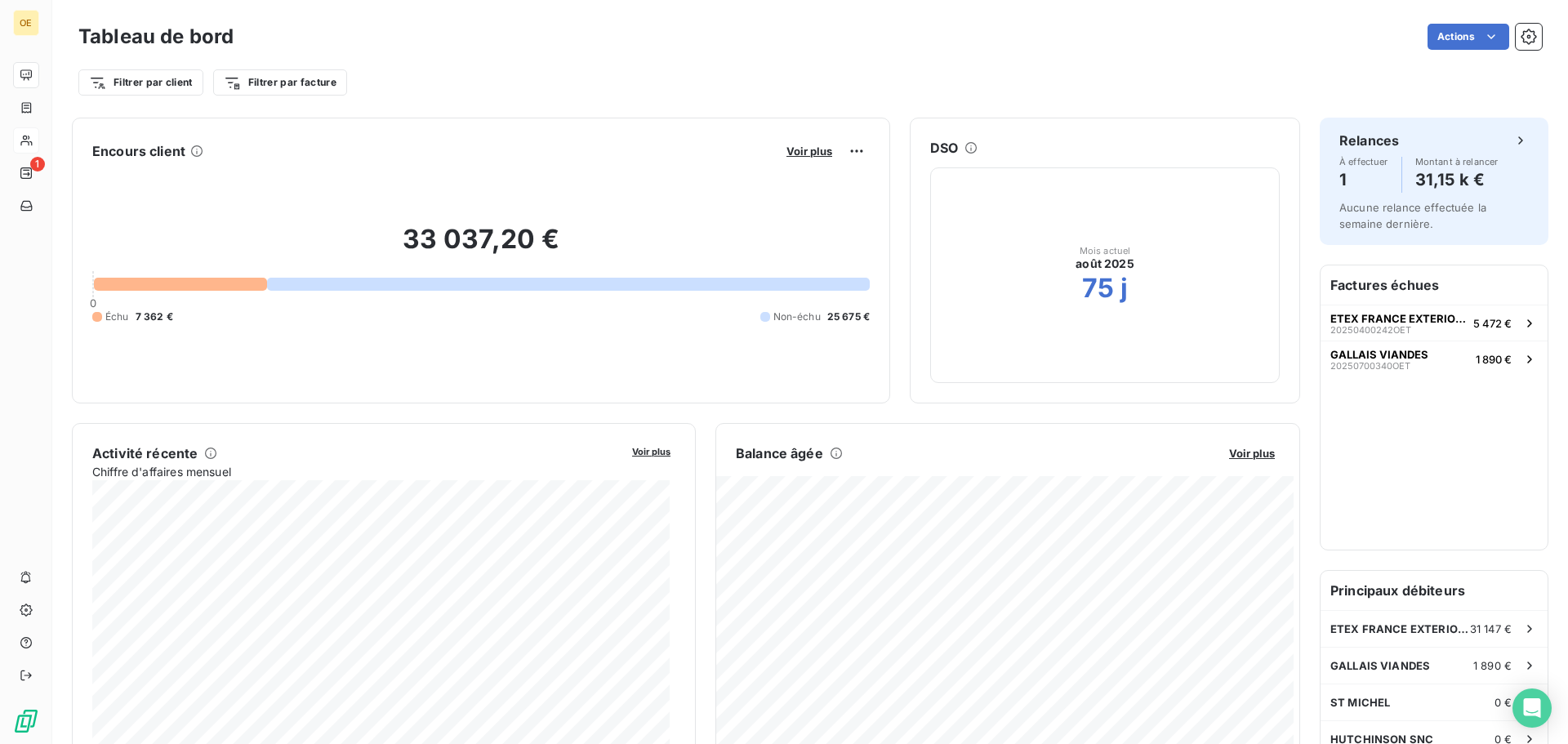
click at [442, 78] on div "Filtrer par client Filtrer par facture" at bounding box center [810, 82] width 1464 height 31
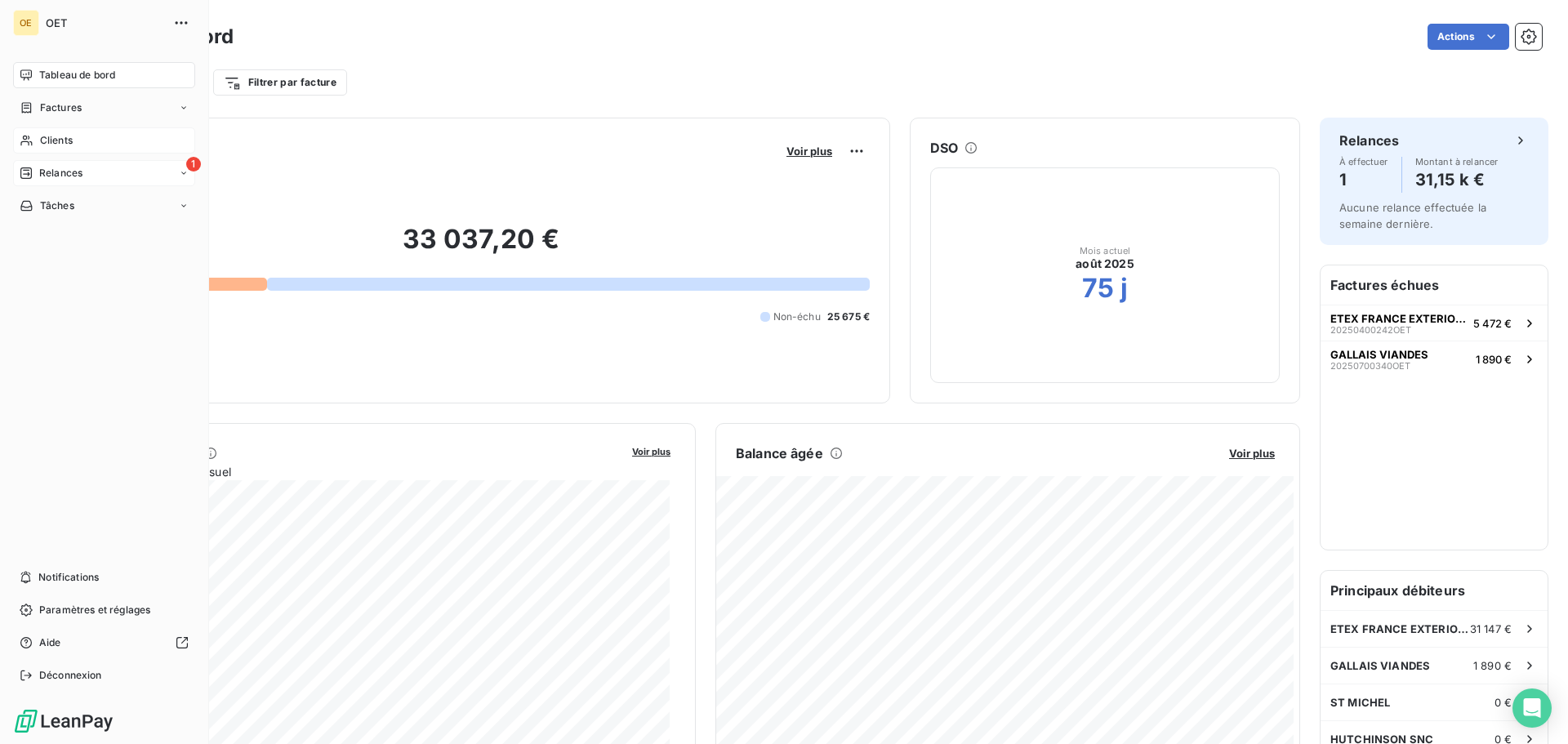
click at [184, 175] on icon at bounding box center [183, 173] width 10 height 10
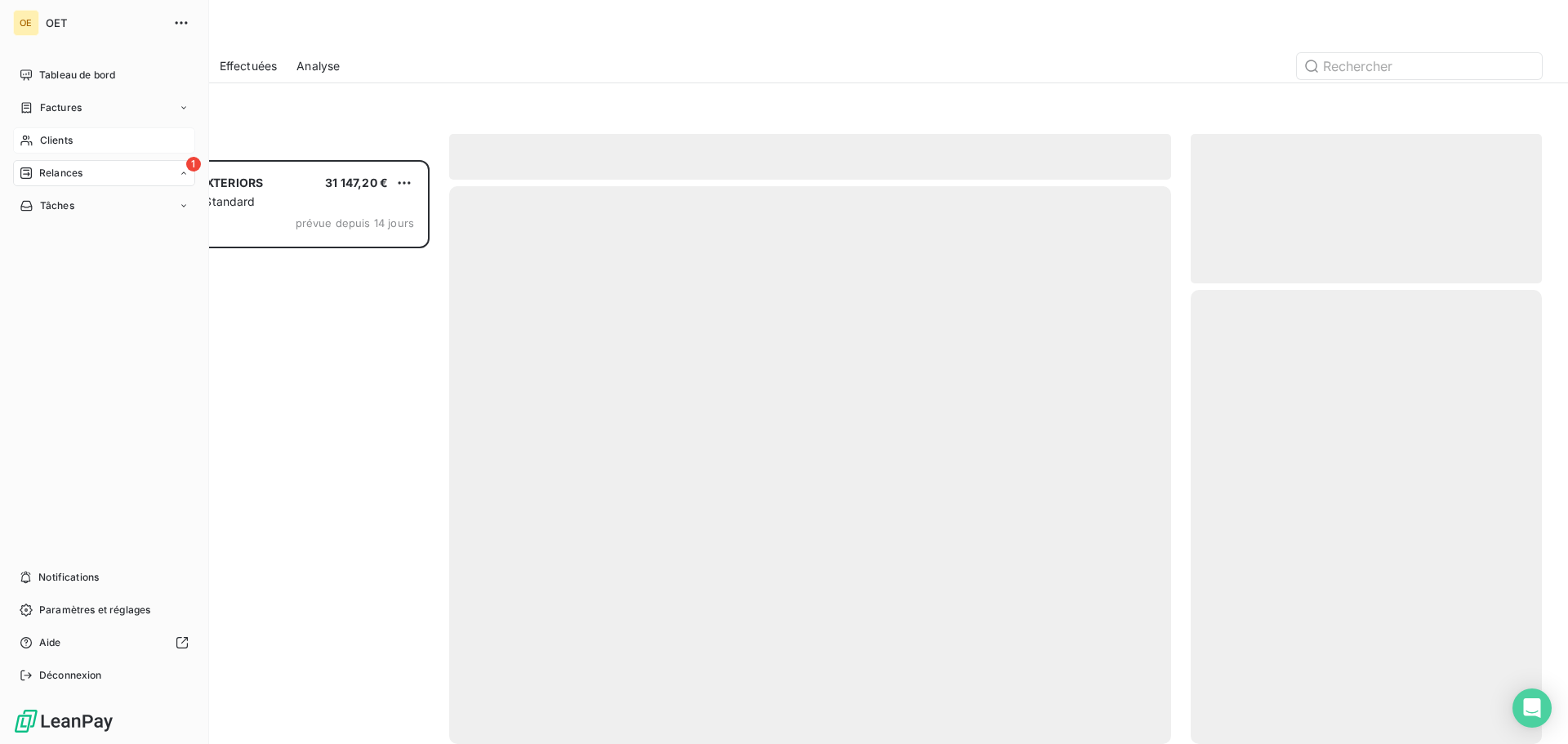
scroll to position [572, 339]
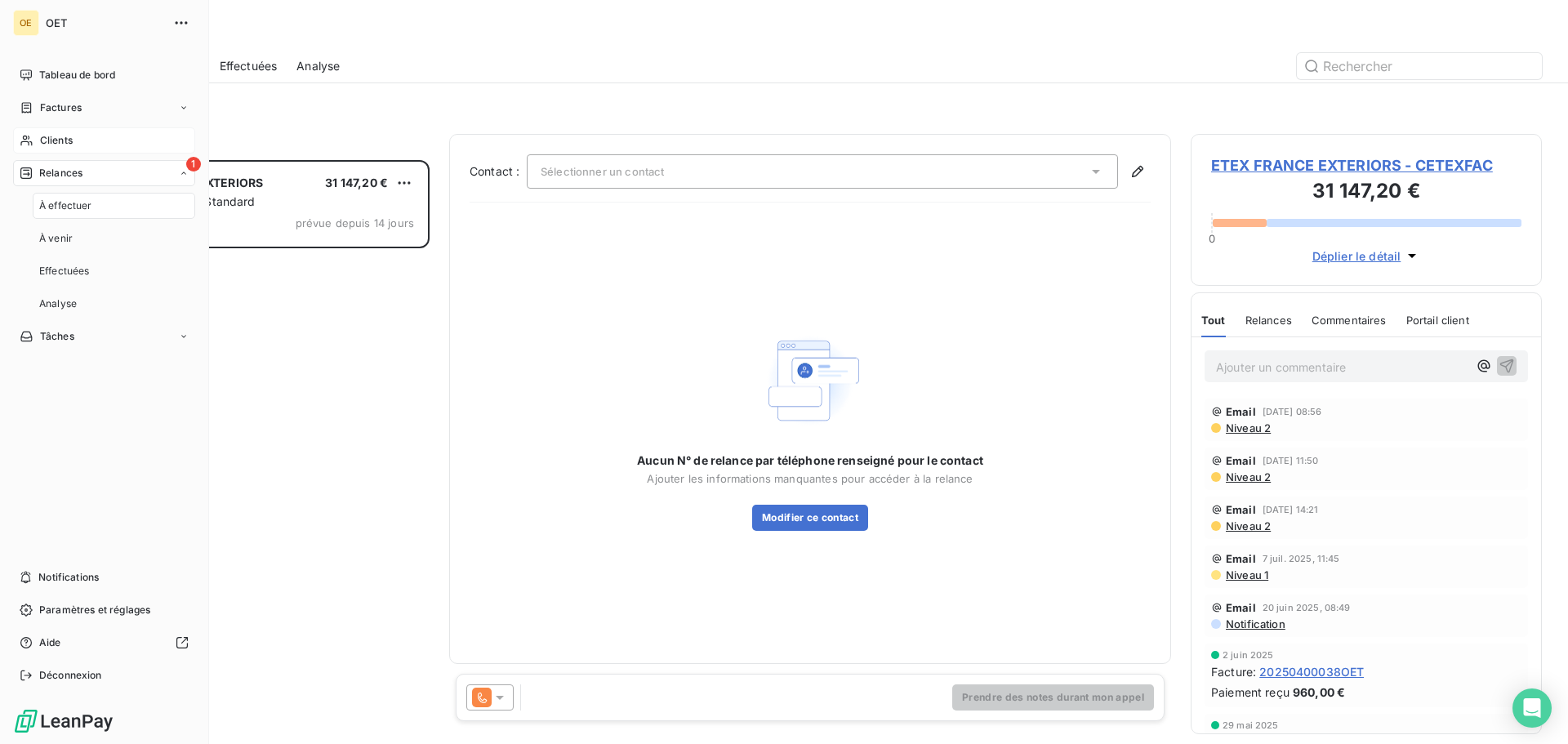
click at [184, 175] on icon at bounding box center [183, 173] width 10 height 10
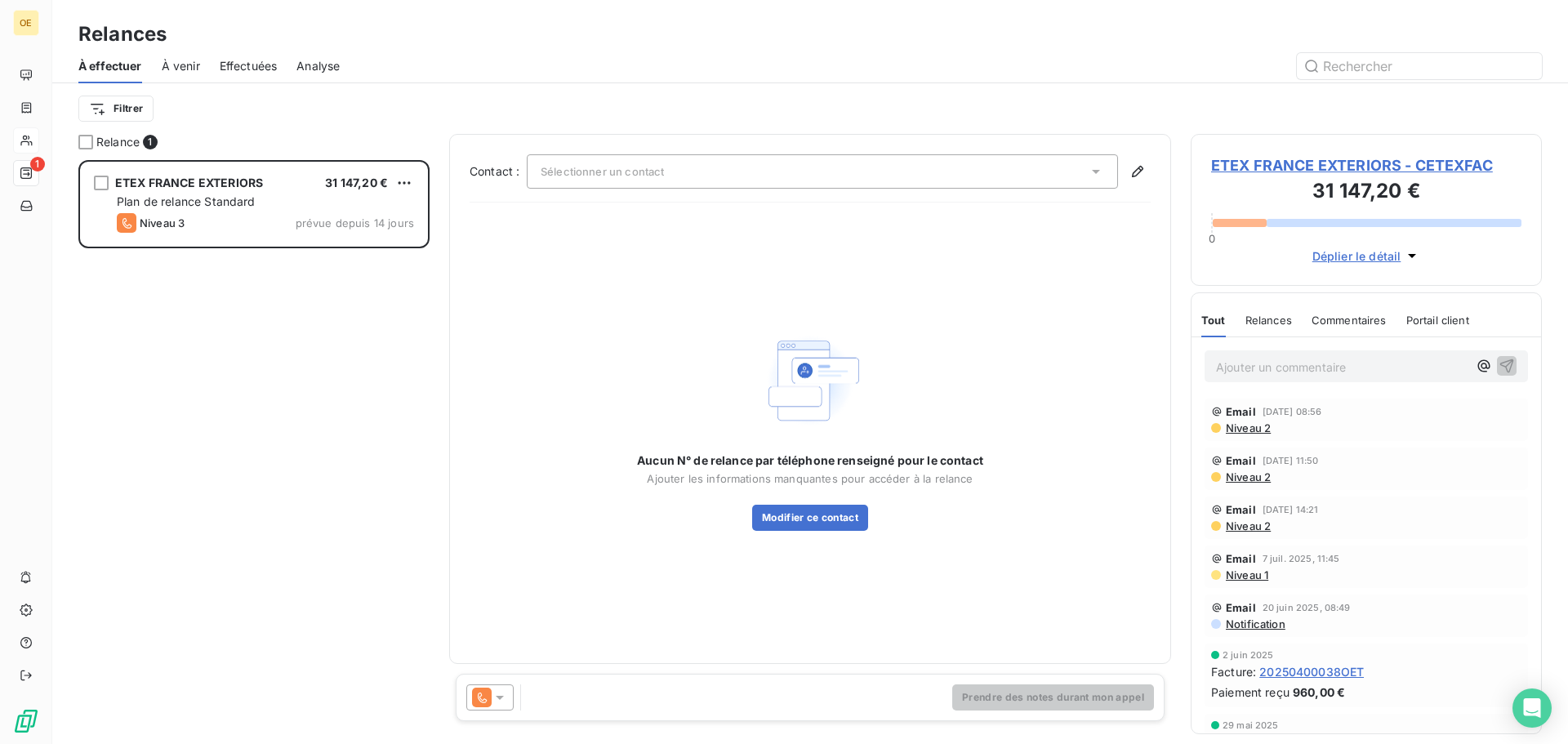
click at [731, 428] on div "Aucun N° de relance par téléphone renseigné pour le contact Ajouter les informa…" at bounding box center [810, 429] width 346 height 203
click at [241, 309] on div "ETEX FRANCE EXTERIORS 31 147,20 € Plan de relance Standard Niveau 3 prévue depu…" at bounding box center [254, 451] width 351 height 583
click at [221, 339] on div "ETEX FRANCE EXTERIORS 31 147,20 € Plan de relance Standard Niveau 3 prévue depu…" at bounding box center [254, 451] width 351 height 583
